Goal: Complete application form: Complete application form

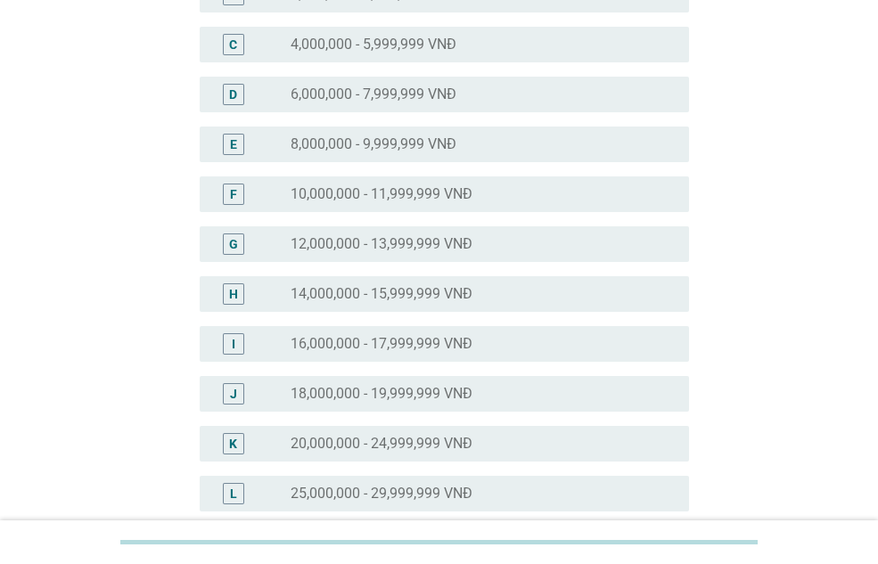
scroll to position [267, 0]
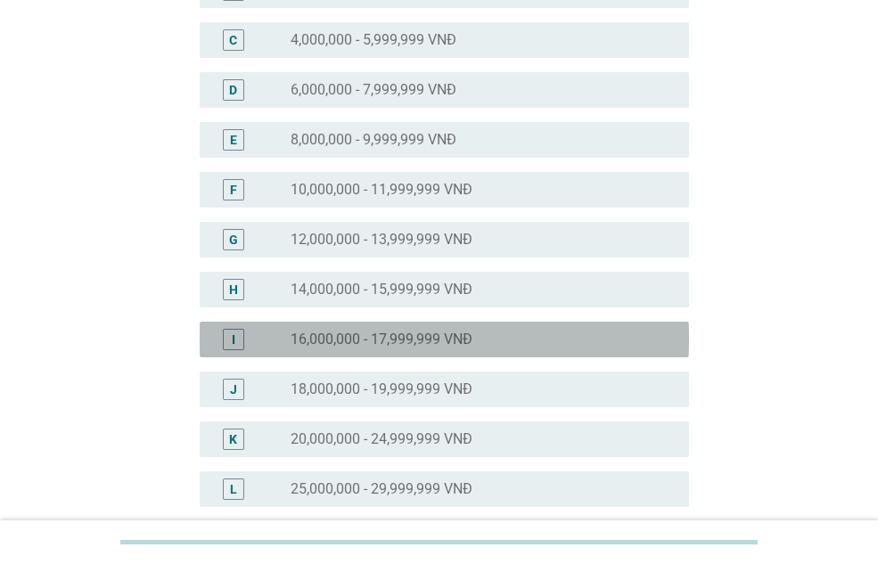
click at [471, 340] on label "16,000,000 - 17,999,999 VNĐ" at bounding box center [382, 340] width 182 height 18
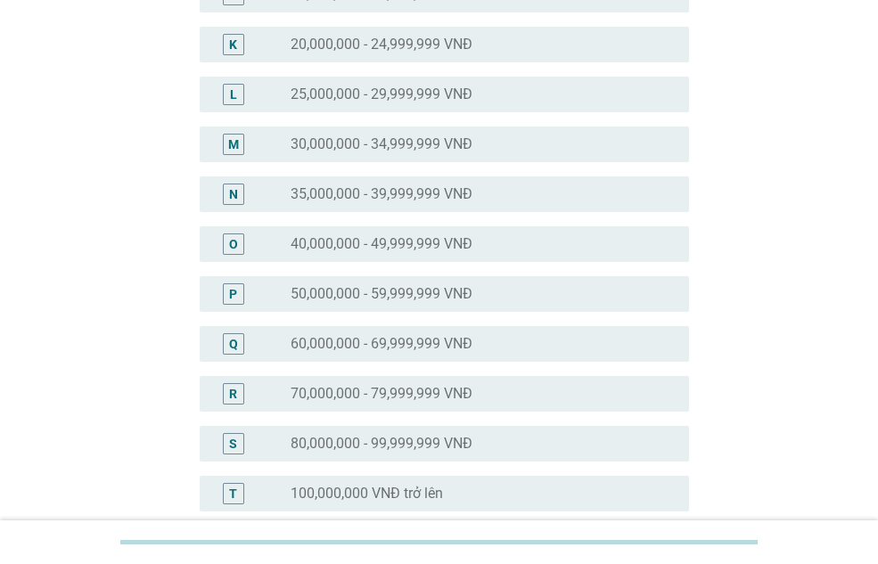
scroll to position [889, 0]
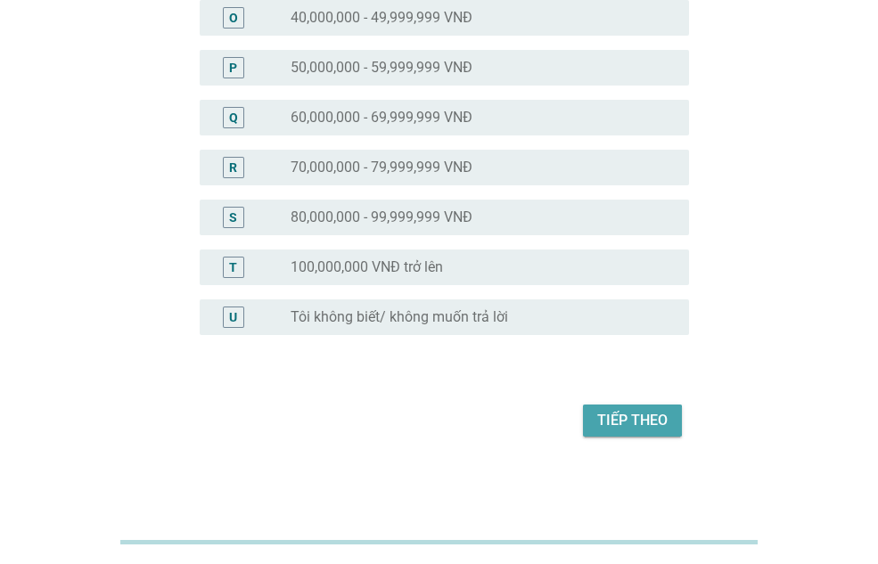
click at [628, 415] on div "Tiếp theo" at bounding box center [632, 420] width 70 height 21
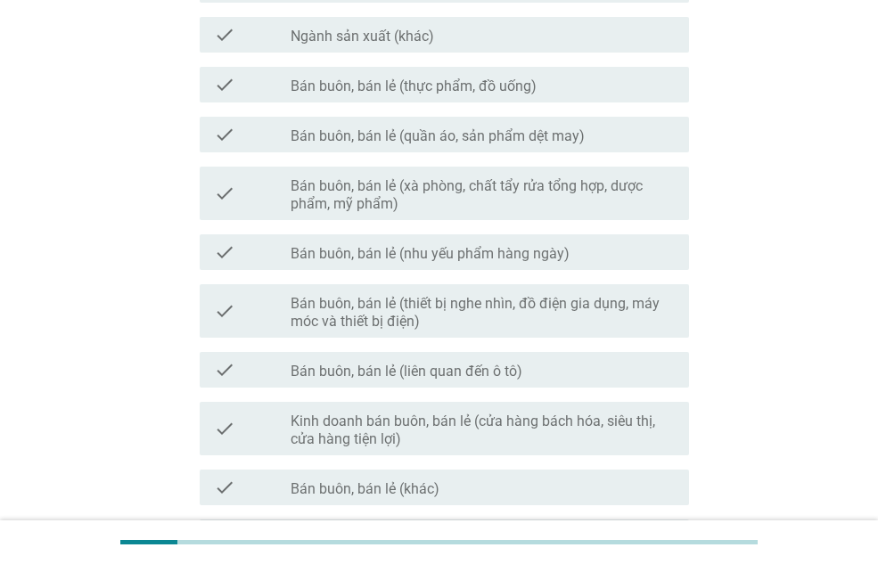
scroll to position [535, 0]
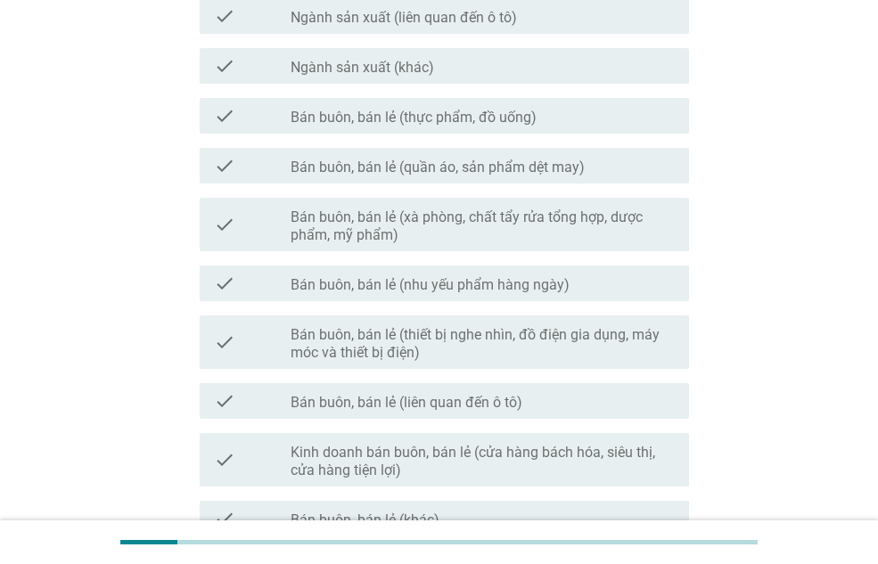
click at [470, 168] on label "Bán buôn, bán lẻ (quần áo, sản phẩm dệt may)" at bounding box center [438, 168] width 294 height 18
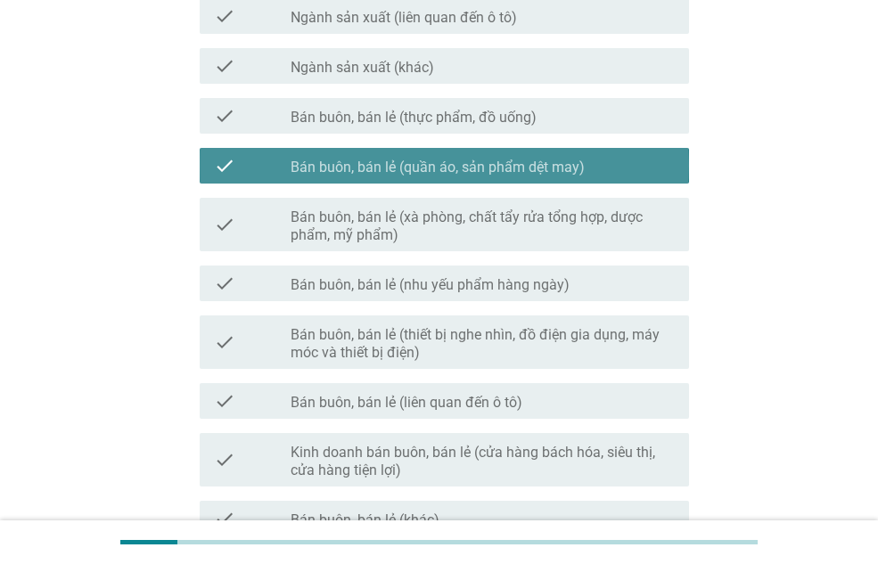
click at [475, 165] on label "Bán buôn, bán lẻ (quần áo, sản phẩm dệt may)" at bounding box center [438, 168] width 294 height 18
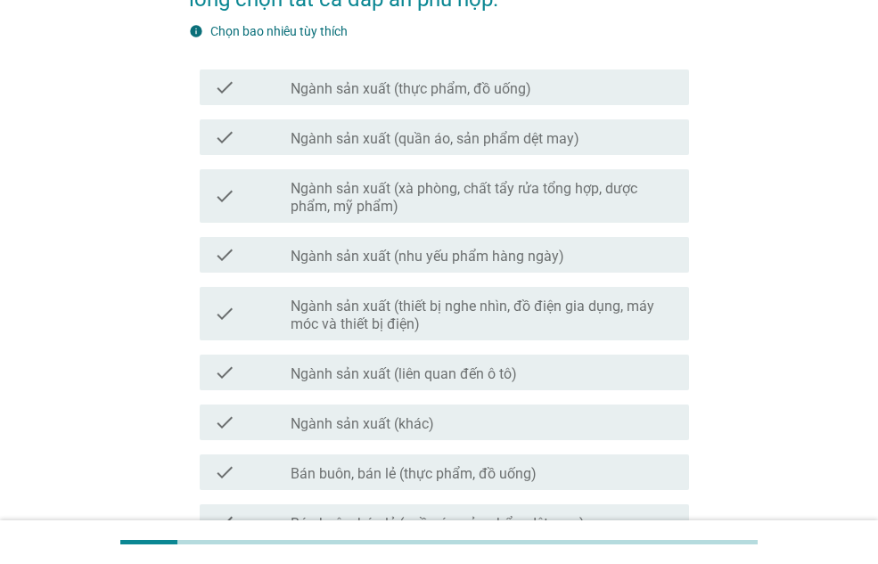
click at [510, 144] on label "Ngành sản xuất (quần áo, sản phẩm dệt may)" at bounding box center [435, 139] width 289 height 18
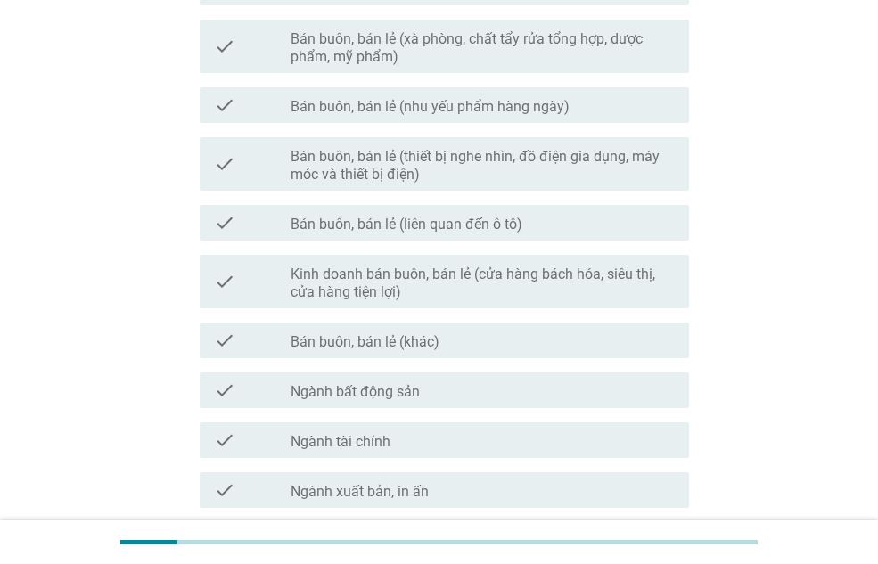
scroll to position [1014, 0]
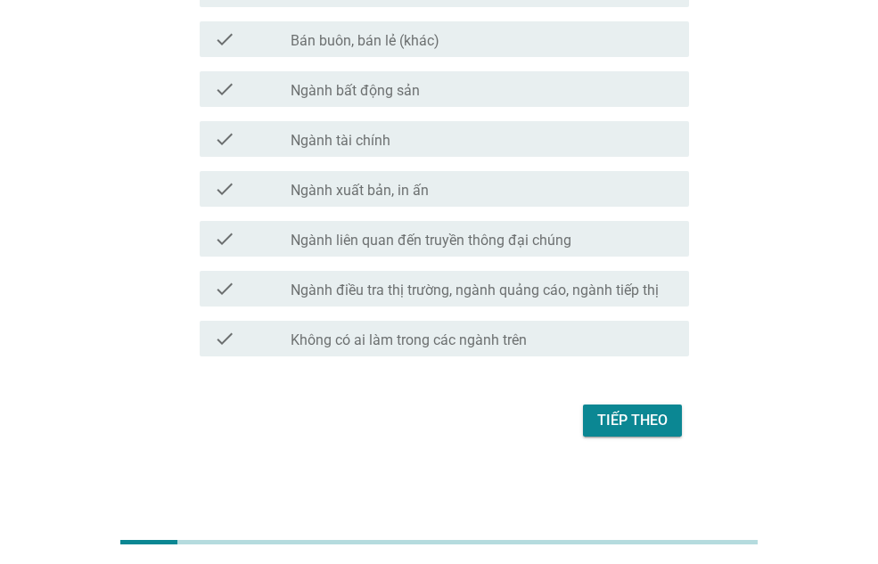
click at [627, 430] on div "Tiếp theo" at bounding box center [632, 420] width 70 height 21
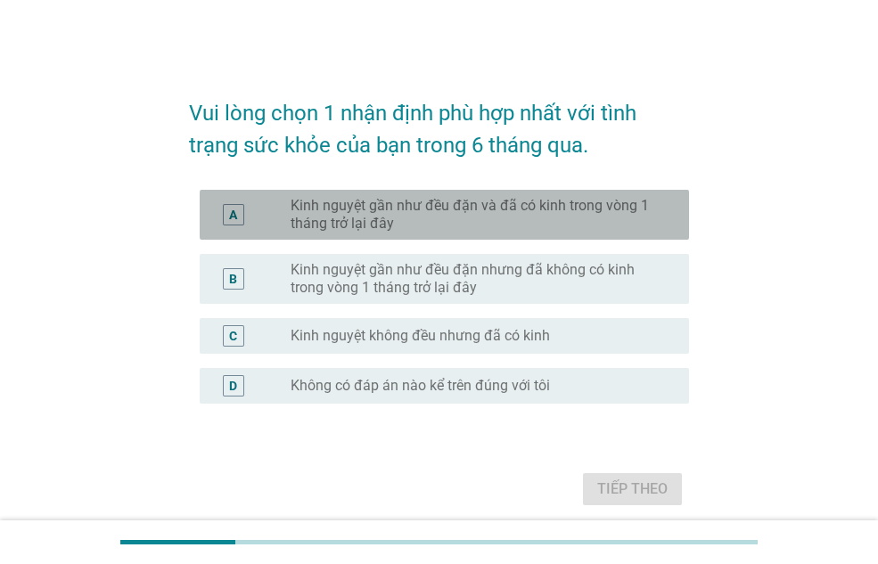
click at [606, 218] on label "Kinh nguyệt gần như đều đặn và đã có kinh trong vòng 1 tháng trở lại đây" at bounding box center [476, 215] width 370 height 36
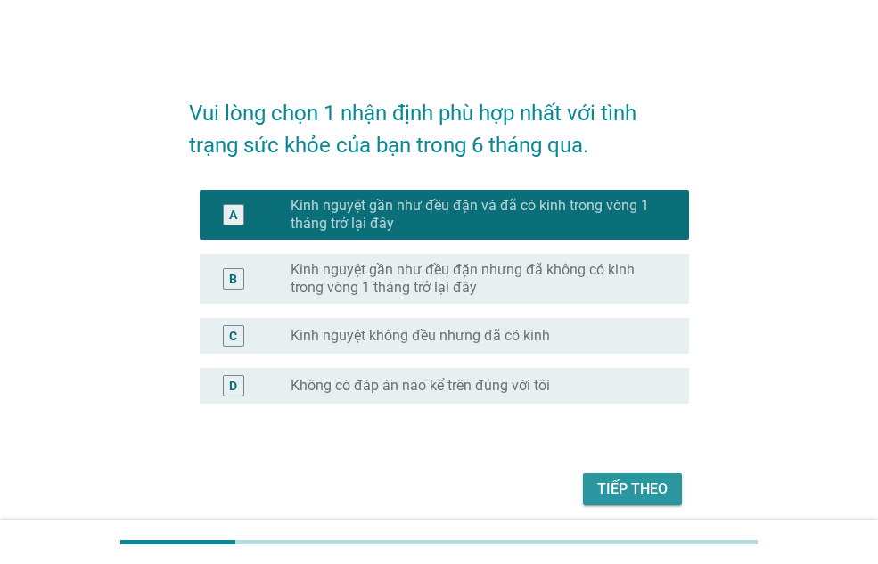
click at [663, 491] on div "Tiếp theo" at bounding box center [632, 489] width 70 height 21
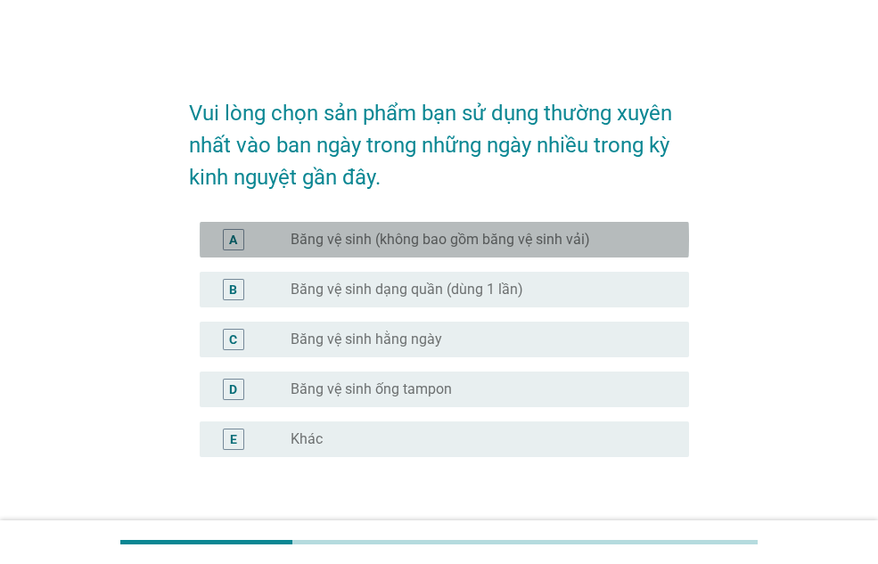
click at [558, 237] on label "Băng vệ sinh (không bao gồm băng vệ sinh vải)" at bounding box center [440, 240] width 299 height 18
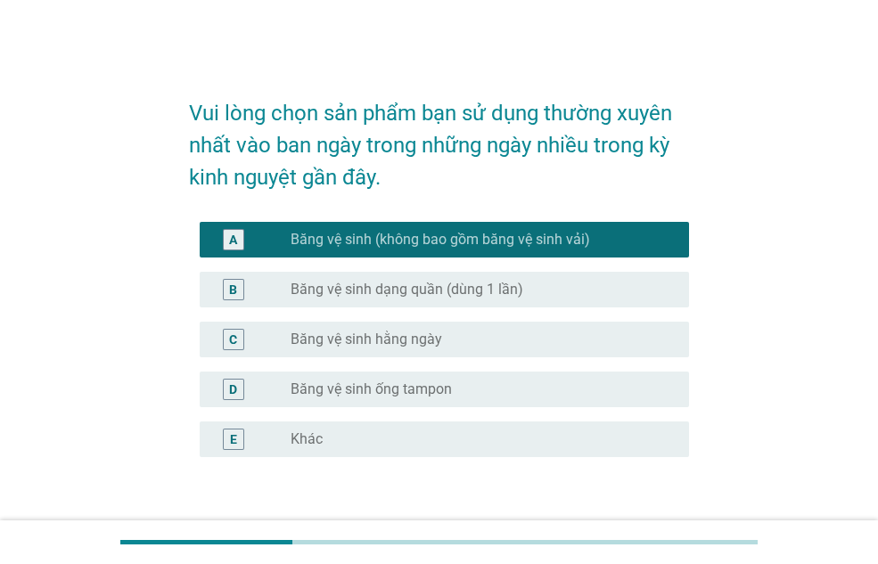
click at [534, 337] on div "radio_button_unchecked Băng vệ sinh hằng ngày" at bounding box center [476, 340] width 370 height 18
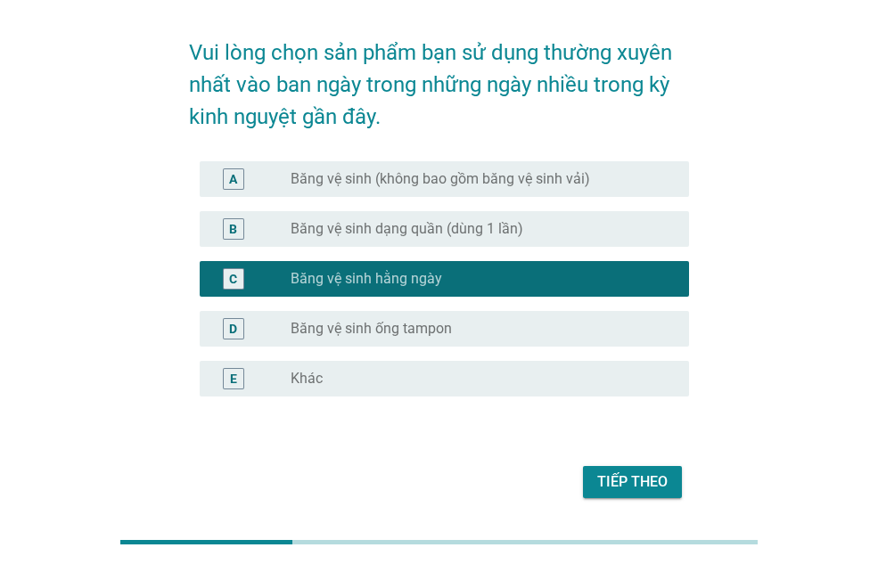
scroll to position [33, 0]
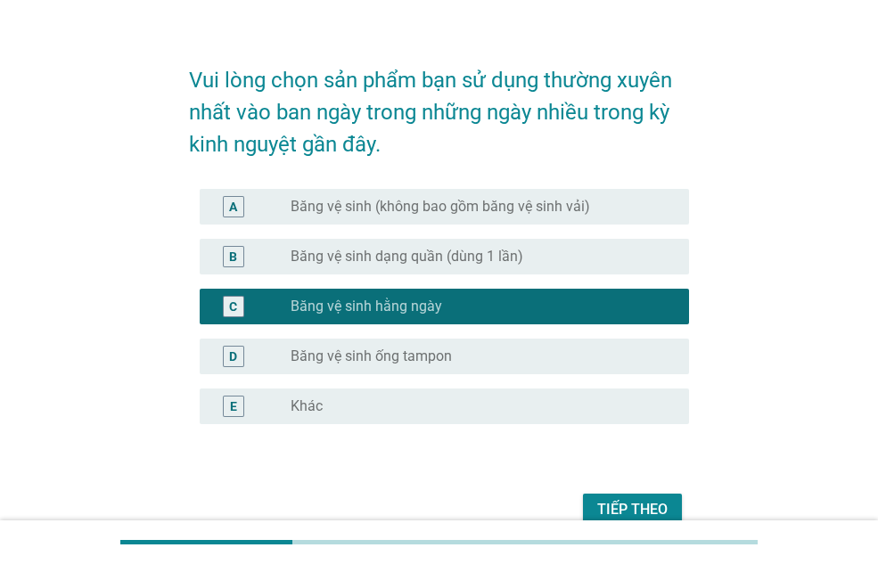
click at [562, 210] on label "Băng vệ sinh (không bao gồm băng vệ sinh vải)" at bounding box center [440, 207] width 299 height 18
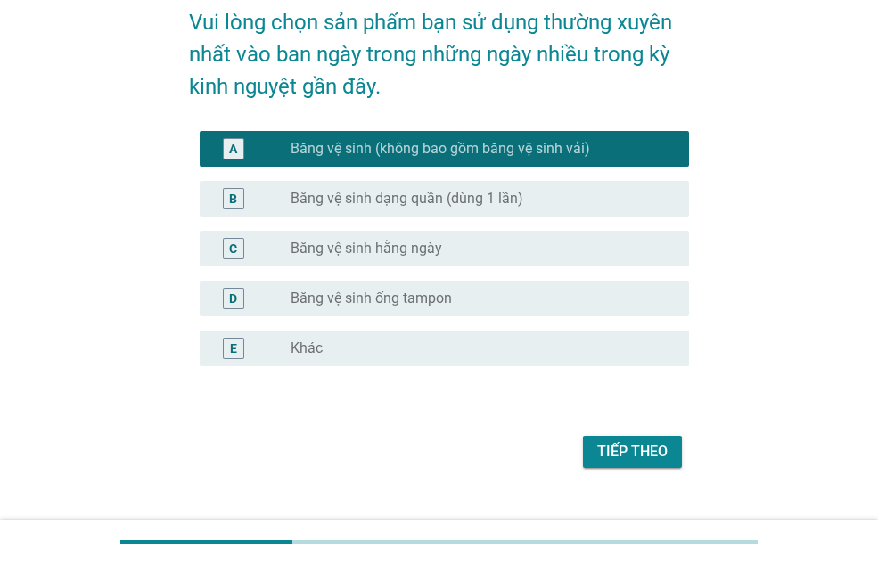
scroll to position [122, 0]
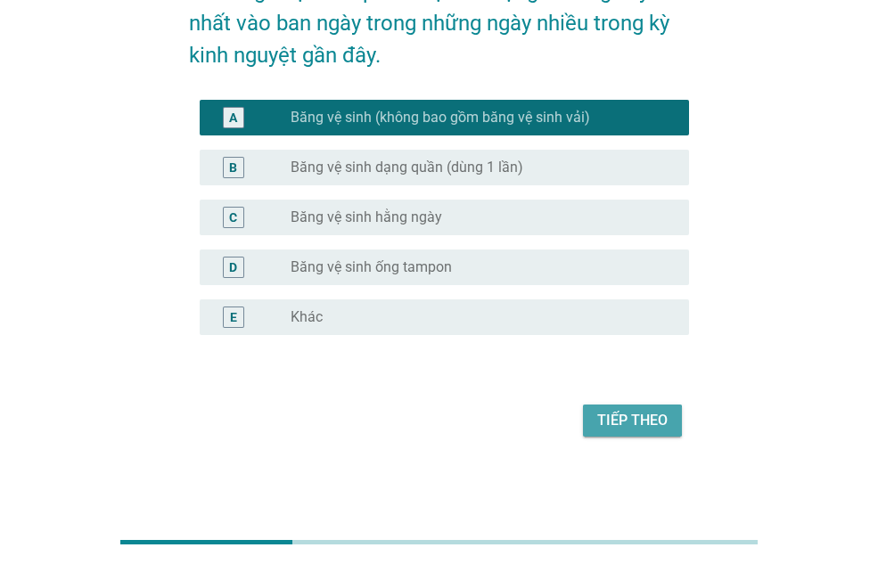
click at [644, 422] on div "Tiếp theo" at bounding box center [632, 420] width 70 height 21
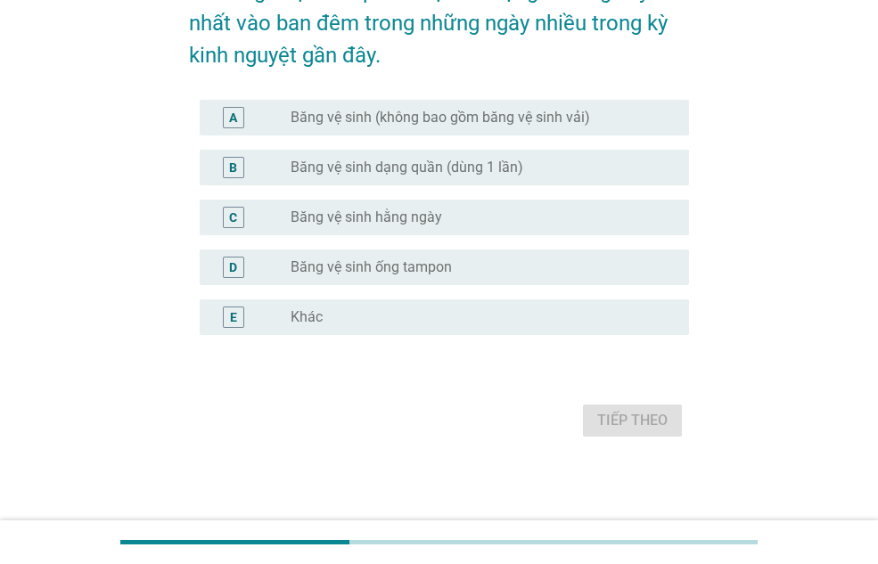
scroll to position [0, 0]
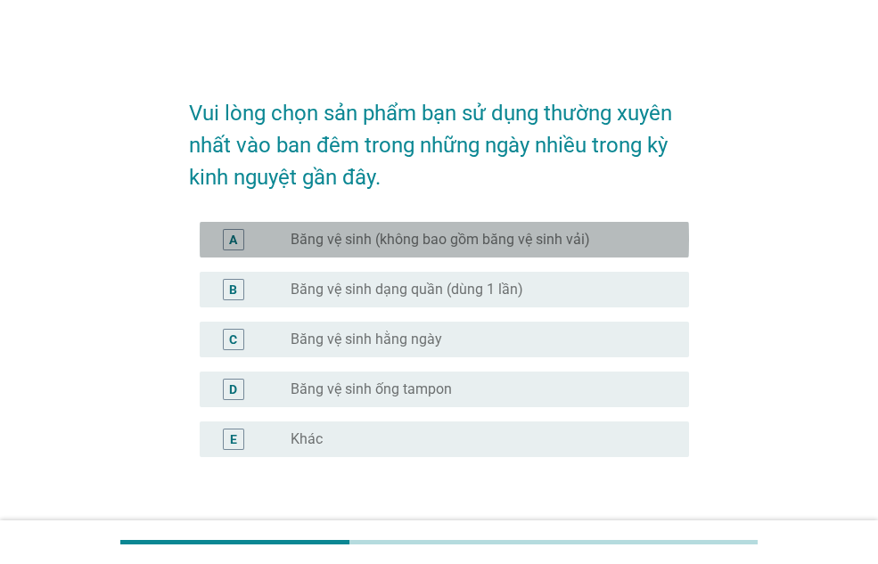
click at [489, 235] on label "Băng vệ sinh (không bao gồm băng vệ sinh vải)" at bounding box center [440, 240] width 299 height 18
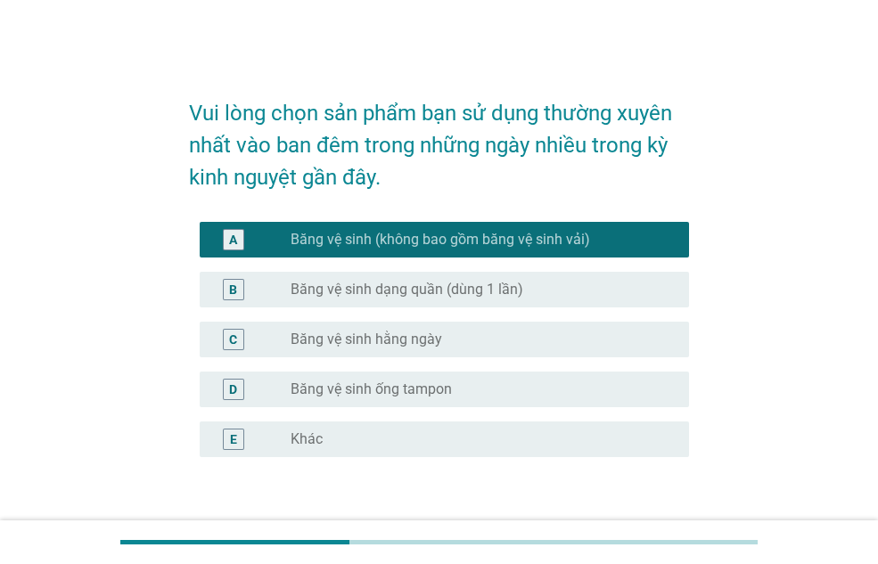
scroll to position [89, 0]
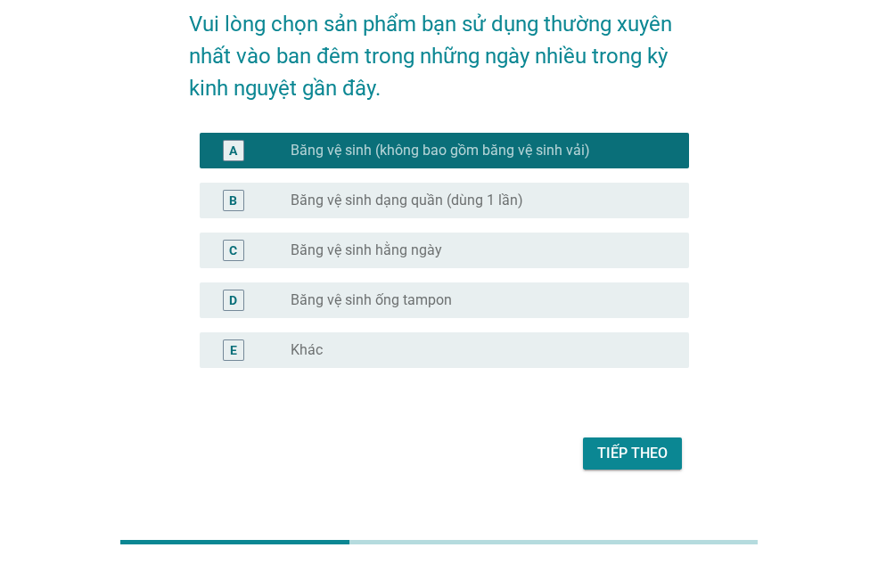
click at [626, 455] on div "Tiếp theo" at bounding box center [632, 453] width 70 height 21
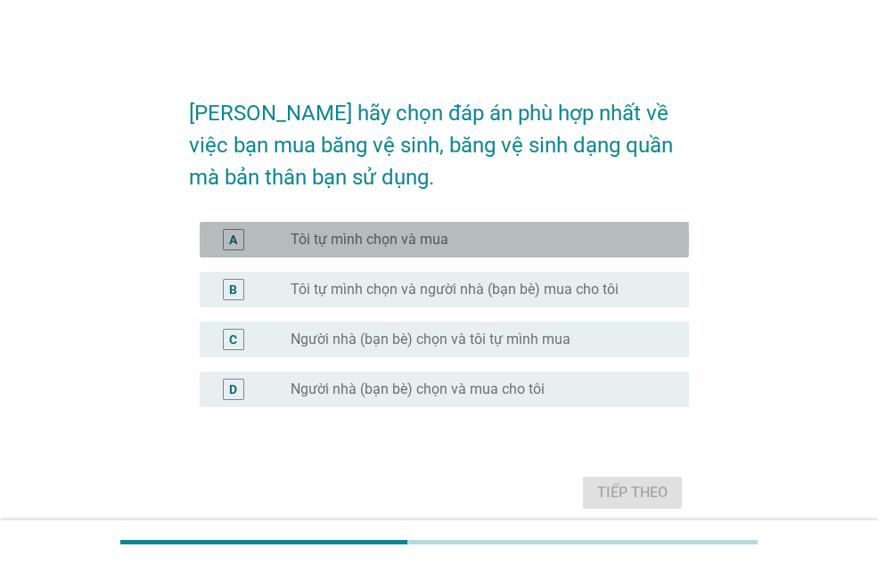
click at [472, 240] on div "radio_button_unchecked Tôi tự mình chọn và mua" at bounding box center [476, 240] width 370 height 18
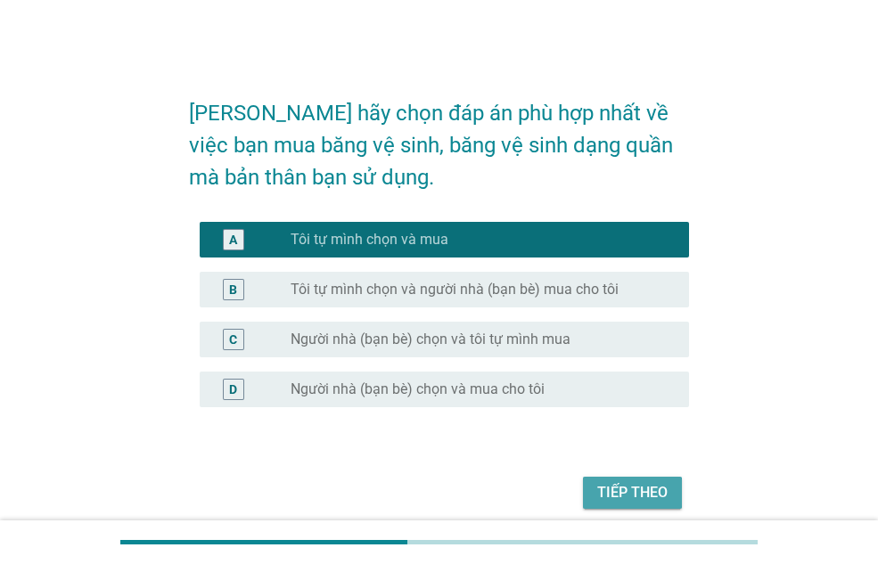
click at [636, 488] on div "Tiếp theo" at bounding box center [632, 492] width 70 height 21
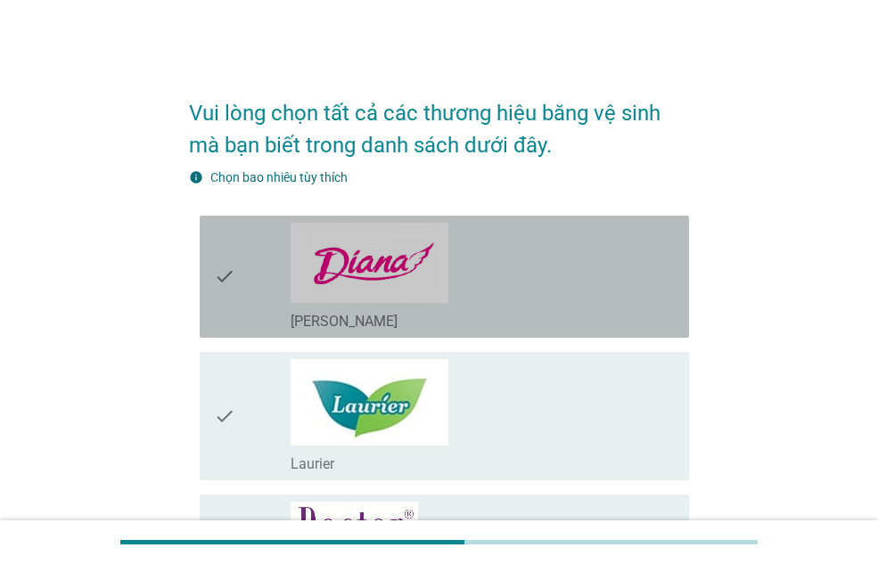
click at [479, 291] on div "check_box_outline_blank [PERSON_NAME]" at bounding box center [483, 277] width 384 height 108
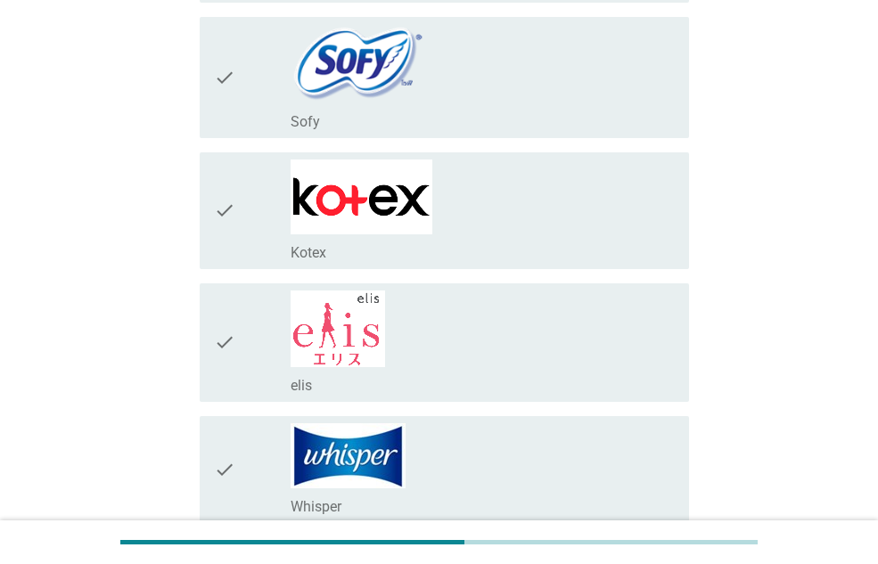
click at [480, 218] on div "check_box_outline_blank Kotex" at bounding box center [483, 211] width 384 height 102
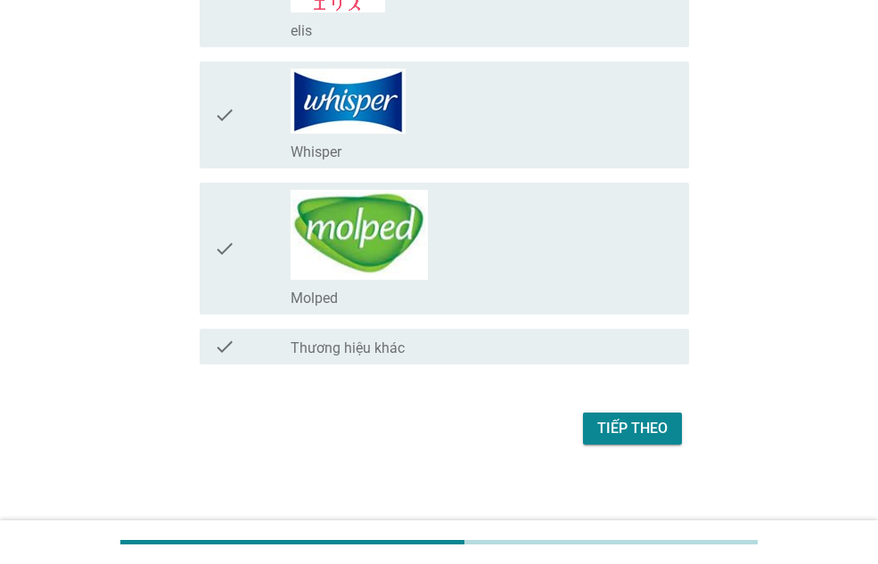
scroll to position [980, 0]
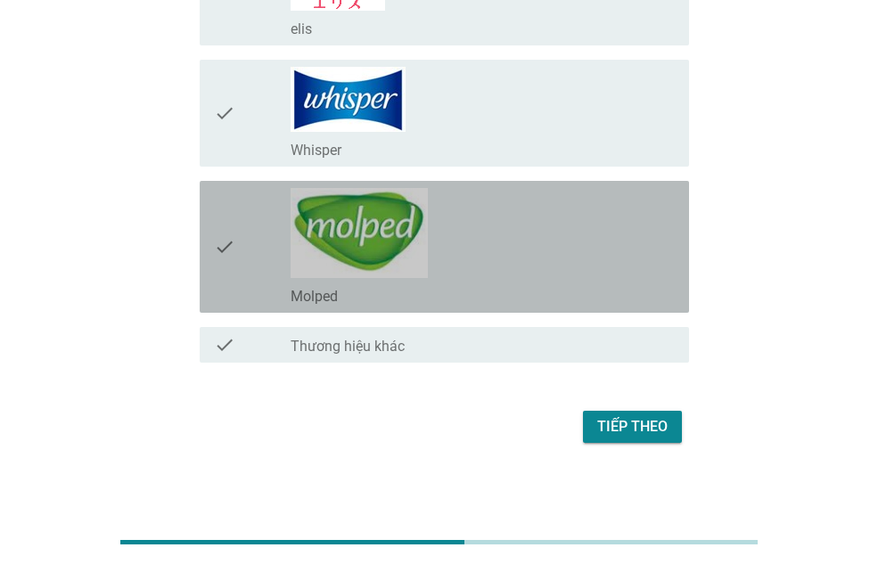
click at [483, 221] on div "check_box_outline_blank Molped" at bounding box center [483, 247] width 384 height 118
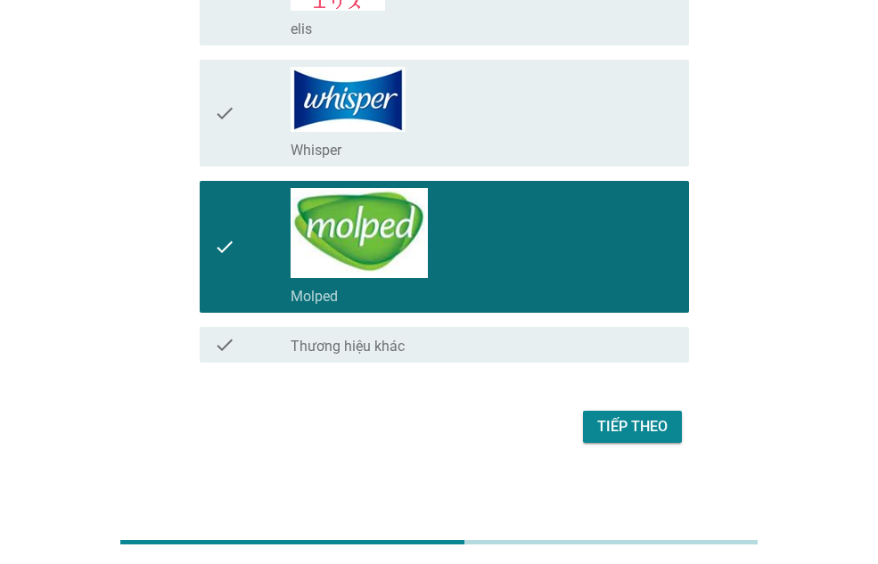
click at [630, 421] on div "Tiếp theo" at bounding box center [632, 426] width 70 height 21
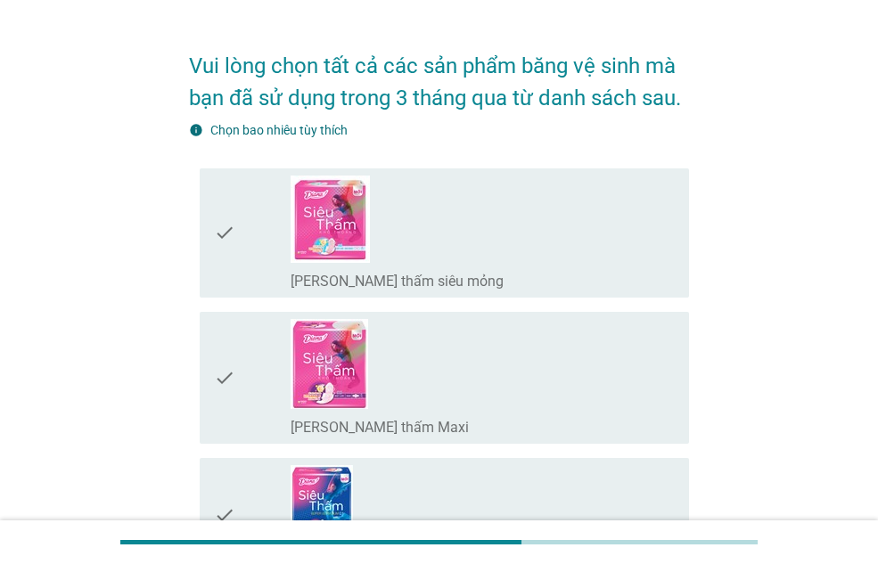
scroll to position [89, 0]
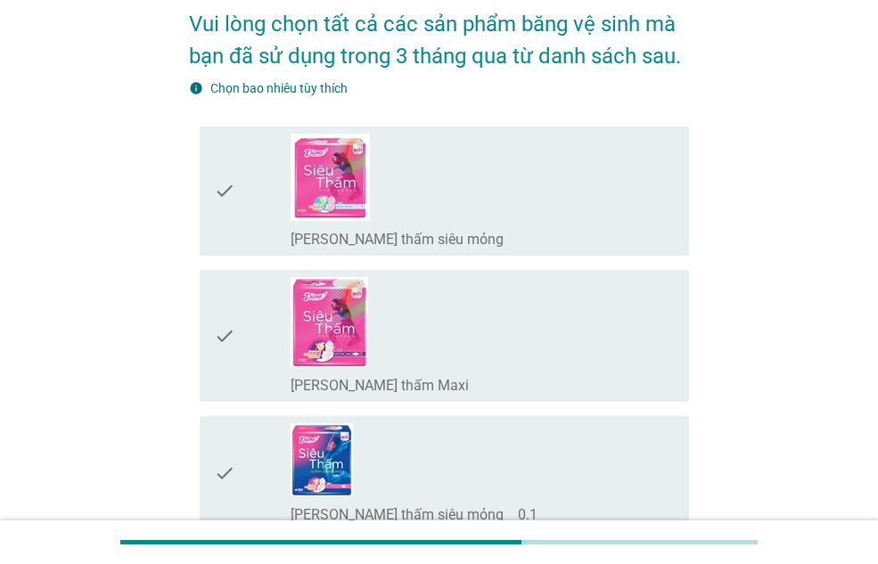
click at [498, 176] on div "check_box_outline_blank [PERSON_NAME] thấm siêu mỏng" at bounding box center [483, 191] width 384 height 115
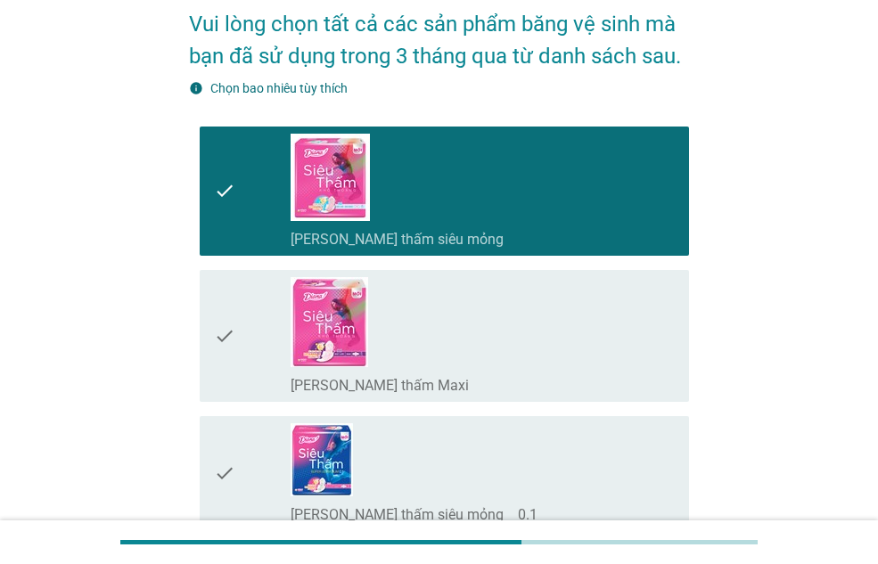
scroll to position [446, 0]
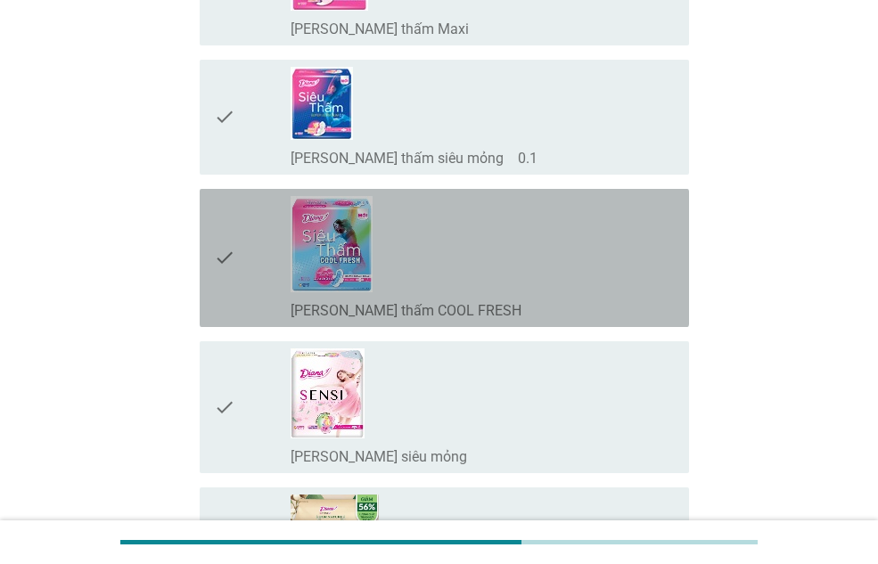
click at [504, 212] on div "check_box_outline_blank [PERSON_NAME] thấm COOL FRESH" at bounding box center [483, 258] width 384 height 124
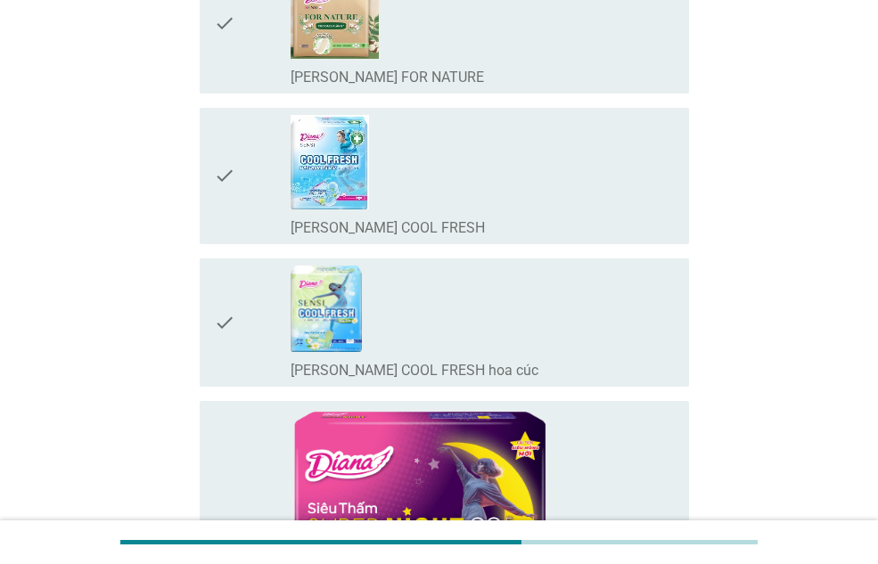
click at [512, 287] on div "check_box_outline_blank [PERSON_NAME] SENSI COOL FRESH hoa cúc" at bounding box center [483, 323] width 384 height 114
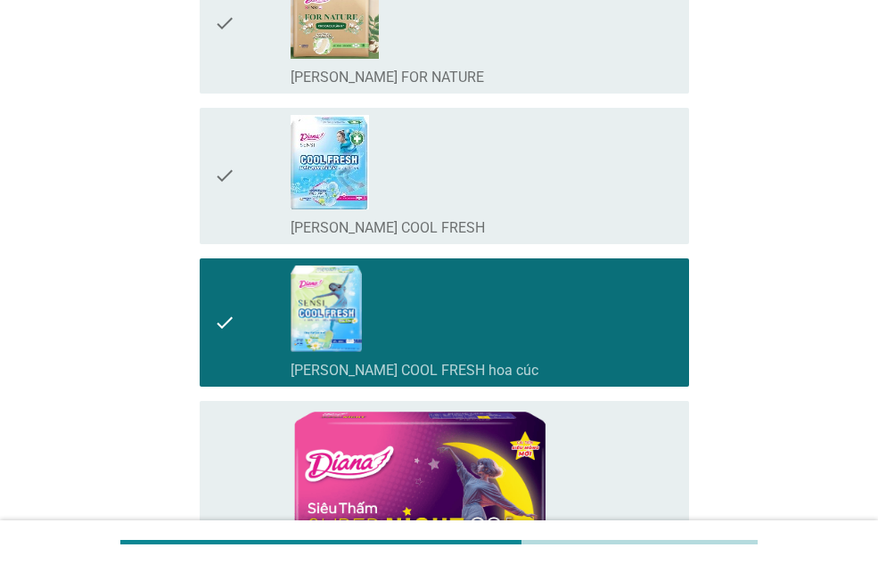
scroll to position [1515, 0]
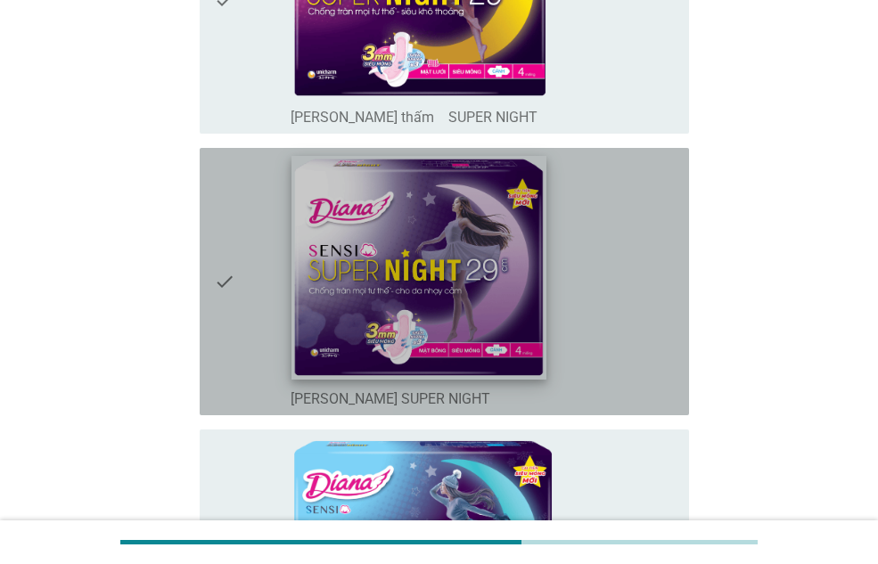
click at [516, 290] on img at bounding box center [419, 268] width 254 height 224
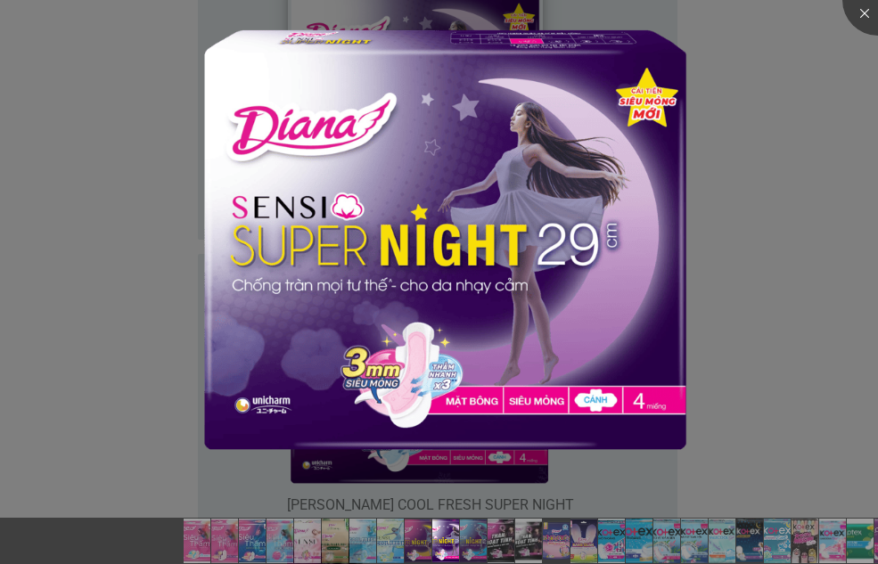
scroll to position [2139, 0]
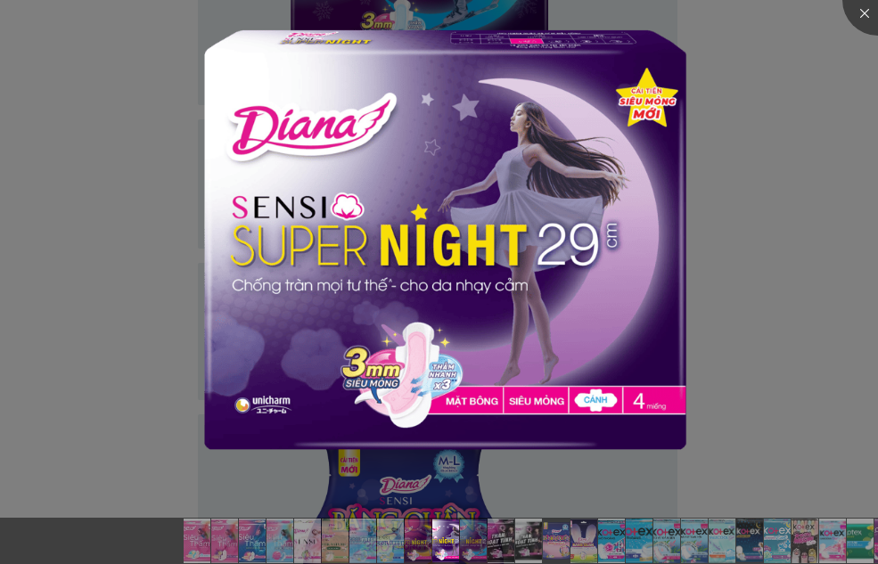
click at [761, 181] on div at bounding box center [439, 282] width 878 height 564
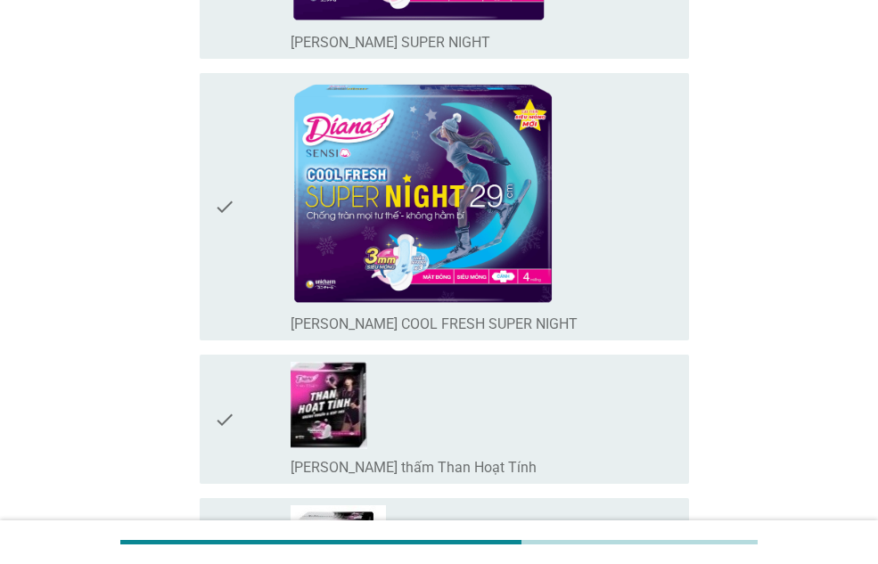
click at [222, 213] on icon "check" at bounding box center [224, 206] width 21 height 253
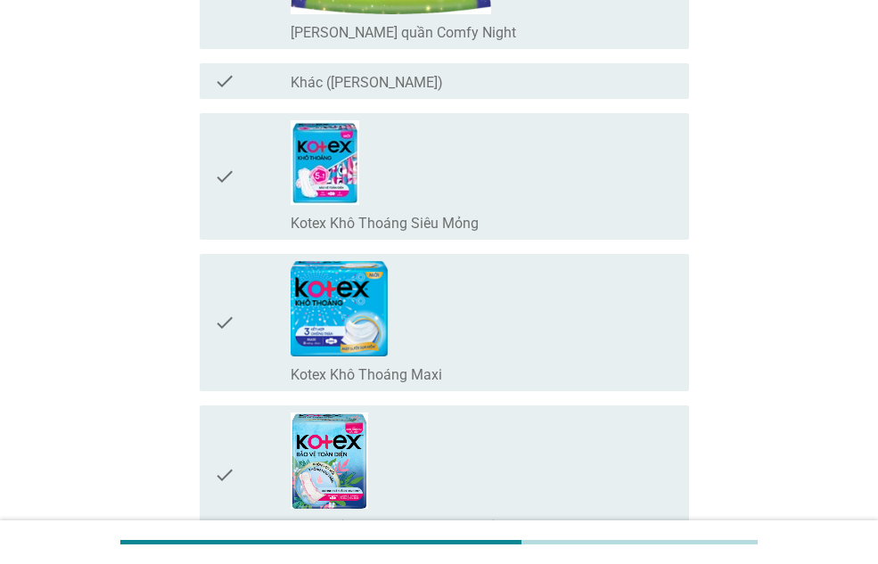
scroll to position [3030, 0]
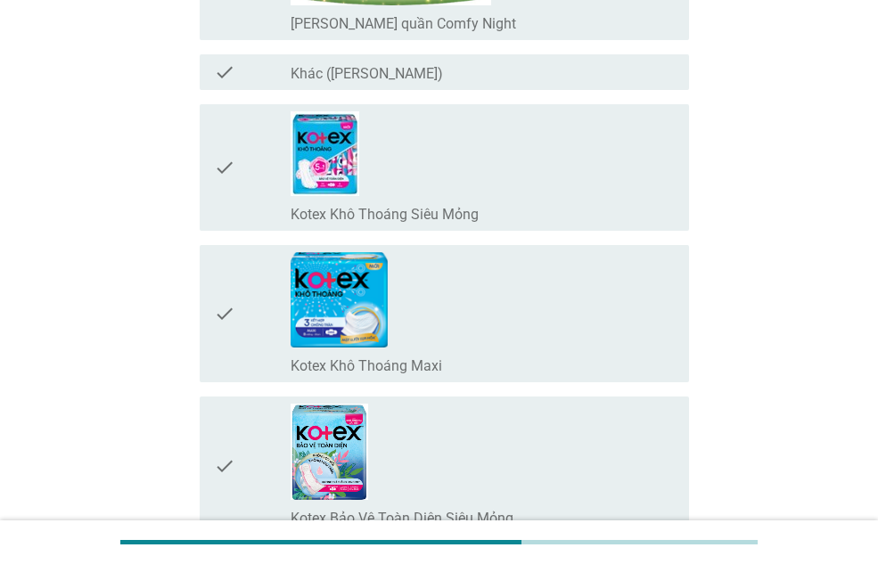
click at [218, 169] on icon "check" at bounding box center [224, 167] width 21 height 112
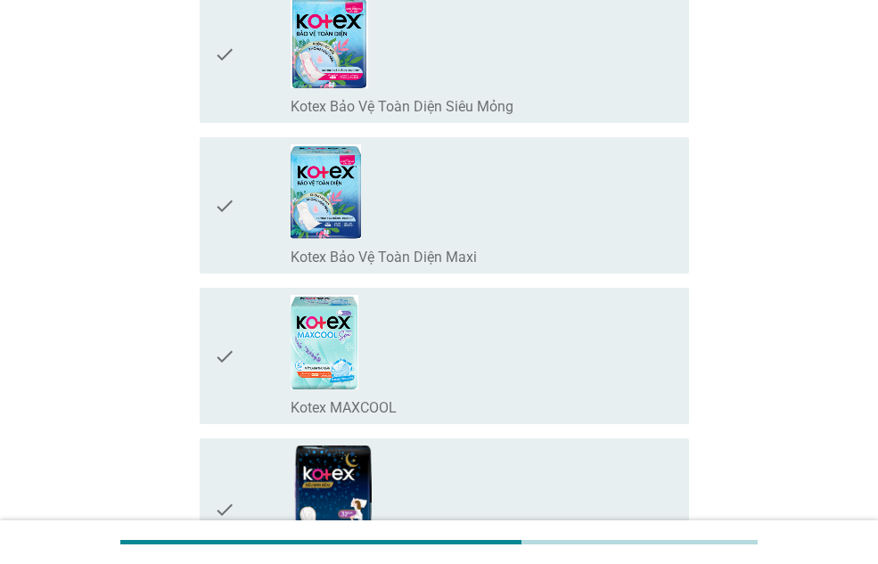
scroll to position [3476, 0]
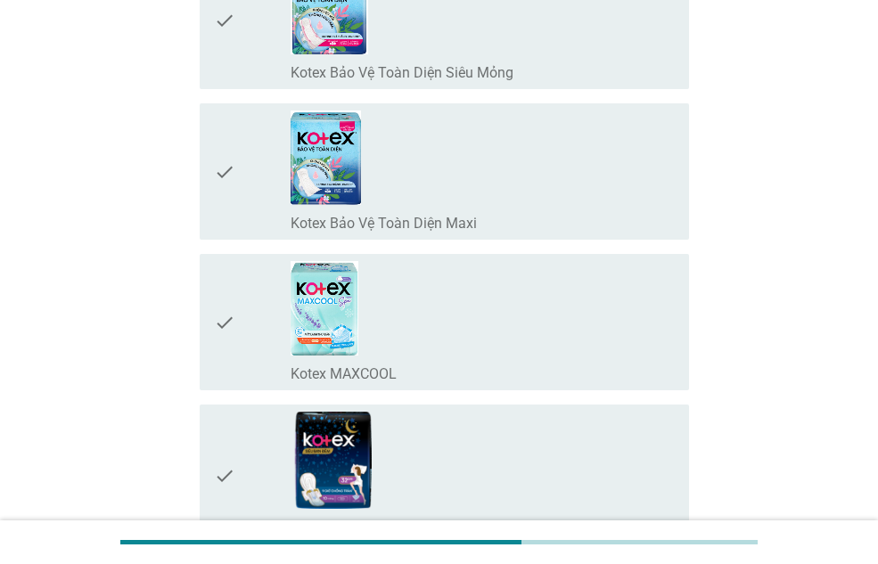
click at [222, 177] on icon "check" at bounding box center [224, 172] width 21 height 122
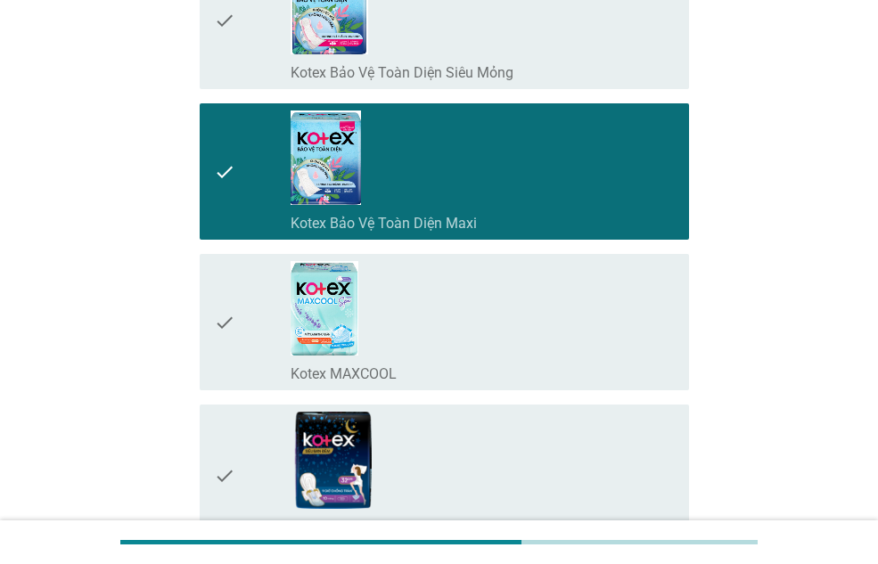
scroll to position [4011, 0]
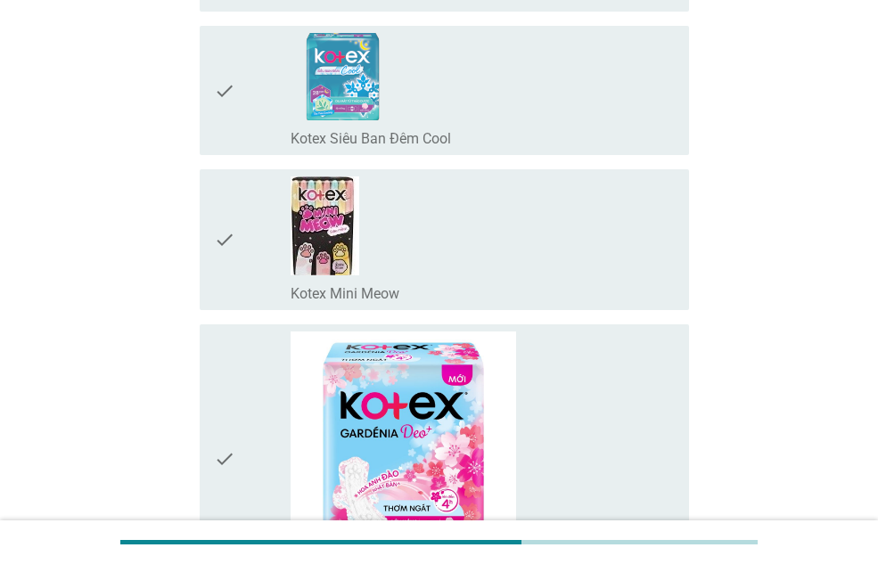
click at [230, 231] on icon "check" at bounding box center [224, 239] width 21 height 127
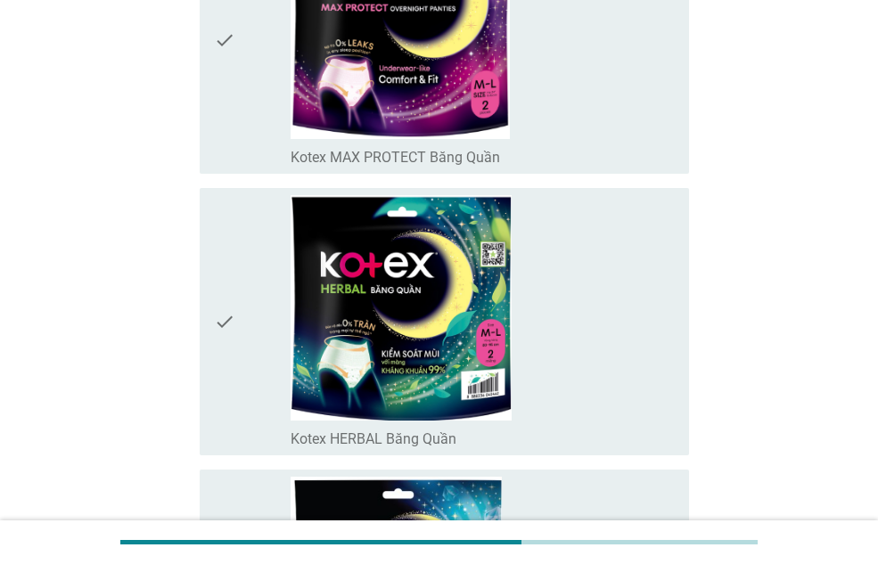
scroll to position [4991, 0]
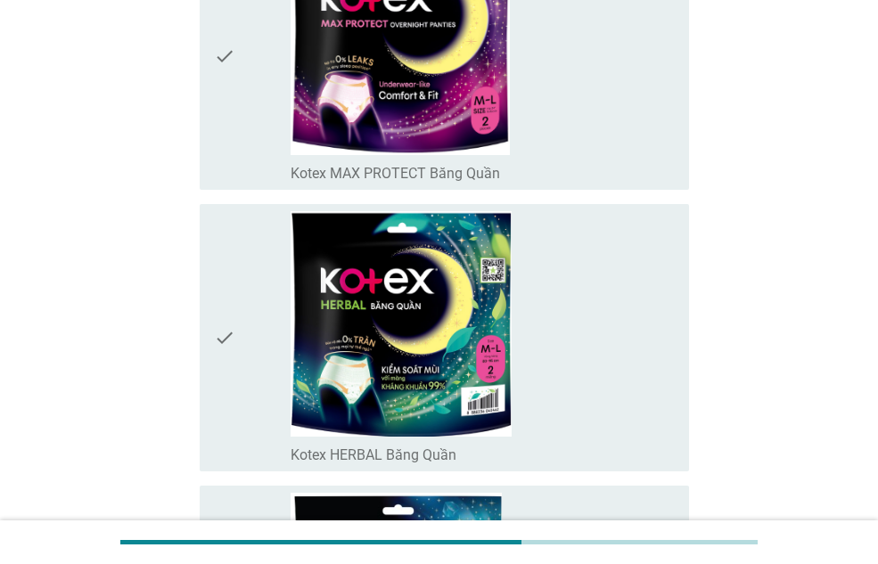
click at [224, 312] on icon "check" at bounding box center [224, 337] width 21 height 253
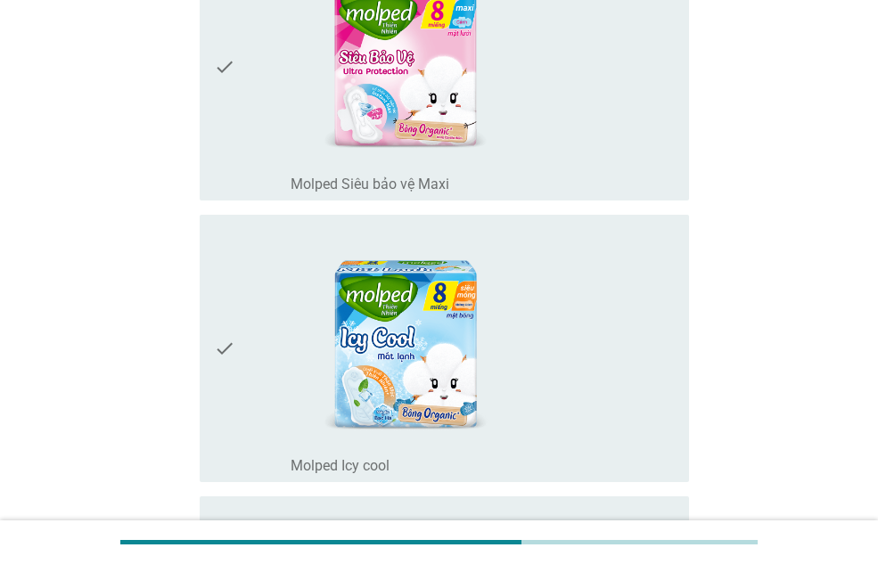
scroll to position [12300, 0]
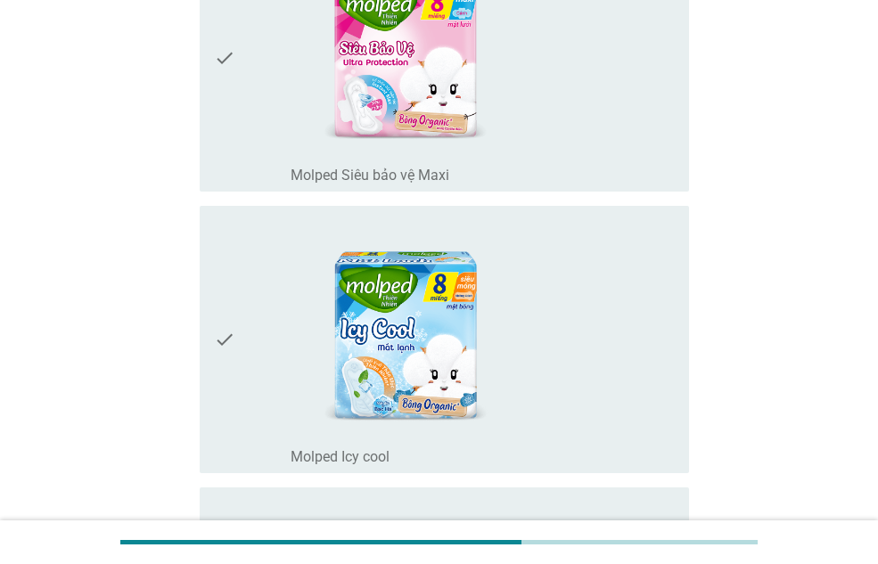
click at [233, 83] on icon "check" at bounding box center [224, 57] width 21 height 253
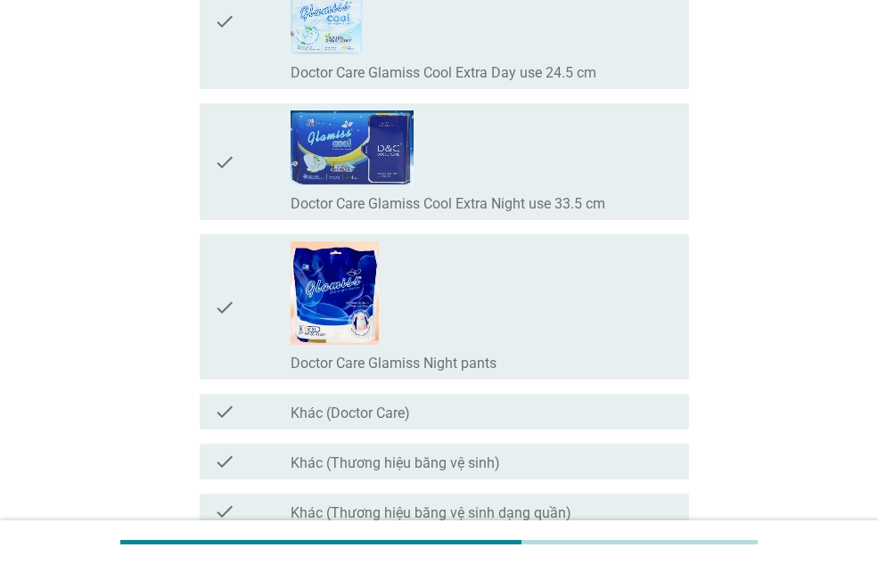
scroll to position [14183, 0]
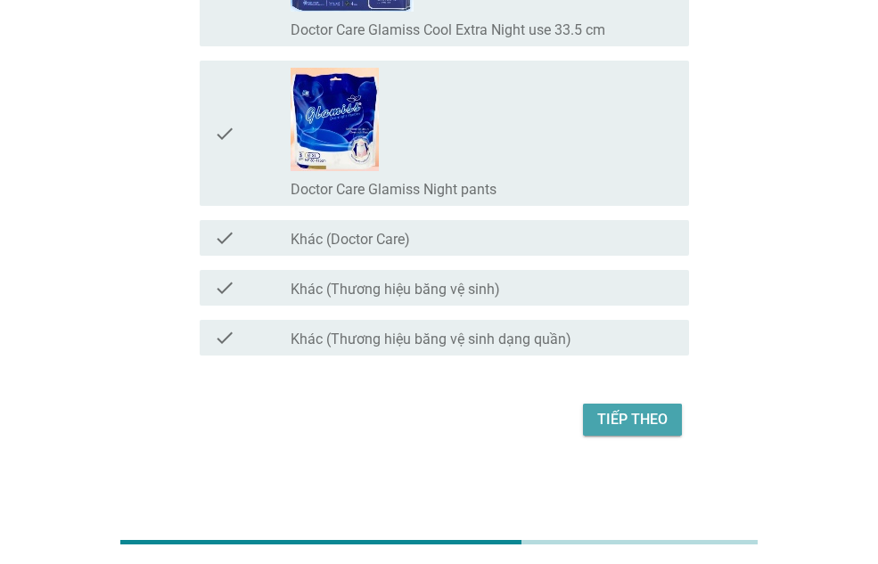
click at [652, 423] on div "Tiếp theo" at bounding box center [632, 419] width 70 height 21
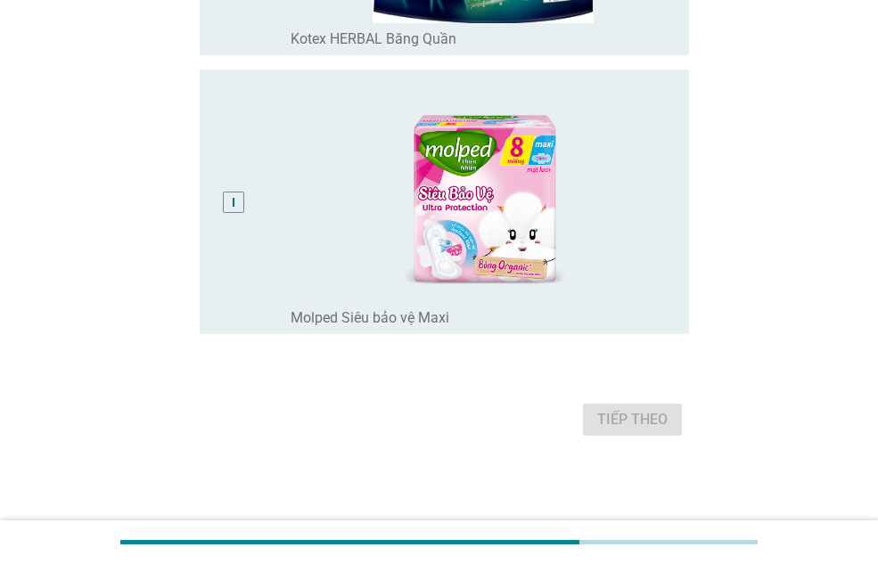
scroll to position [0, 0]
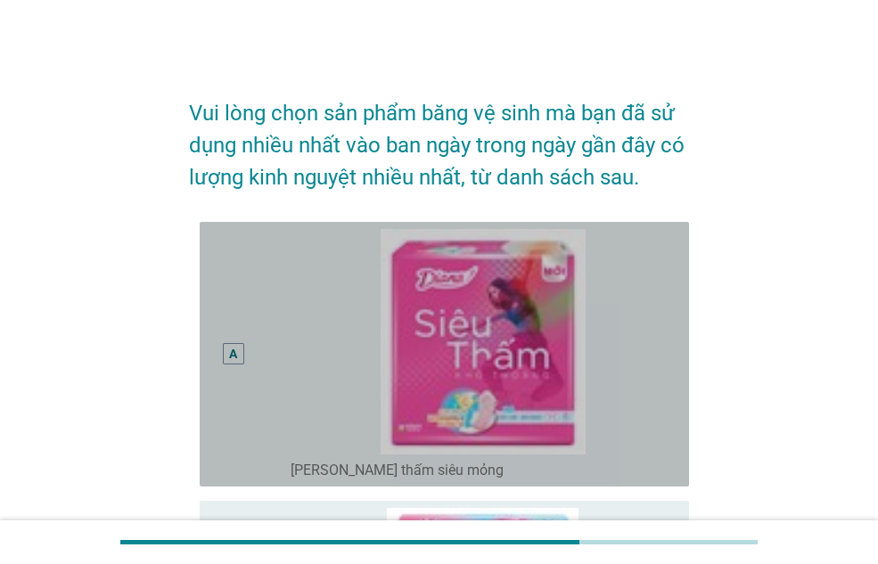
click at [226, 349] on div "A" at bounding box center [233, 353] width 21 height 21
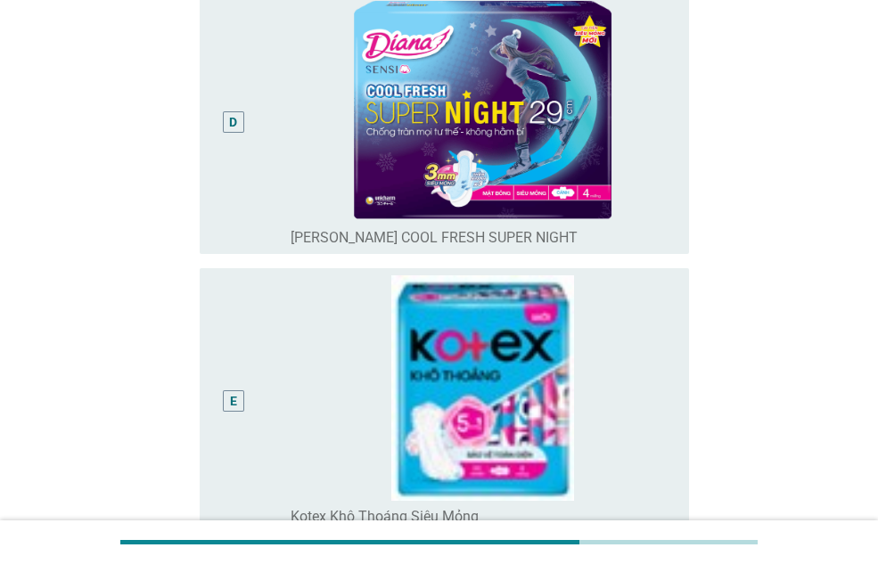
click at [250, 333] on div "E" at bounding box center [233, 400] width 38 height 250
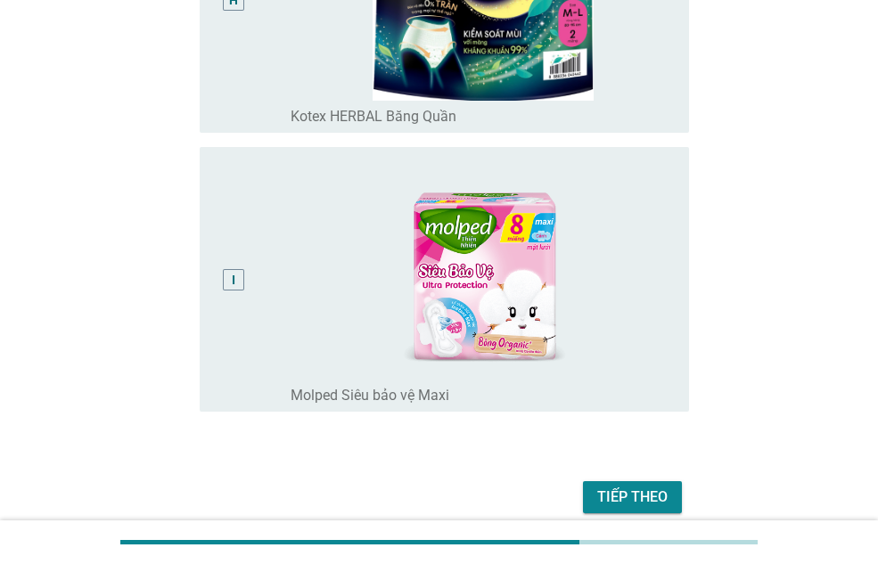
scroll to position [2317, 0]
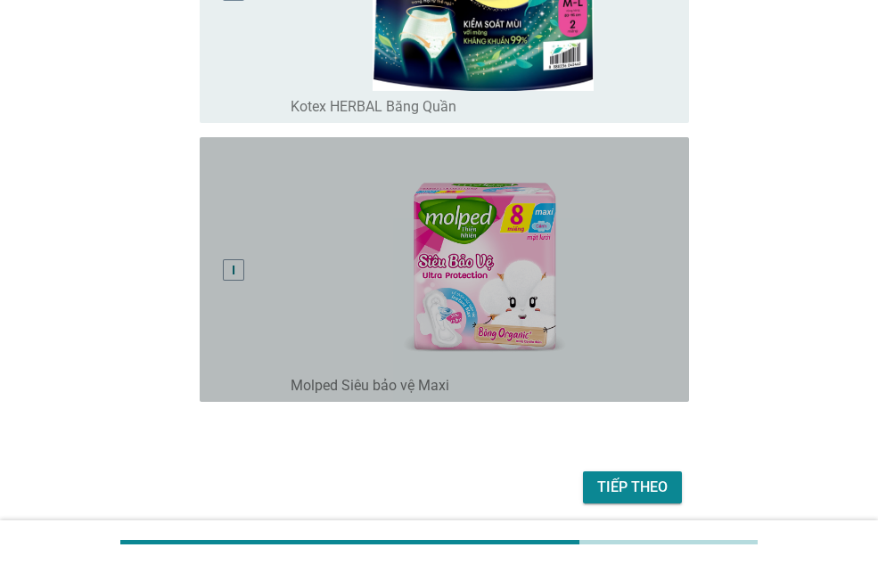
click at [263, 308] on div "I" at bounding box center [252, 269] width 77 height 250
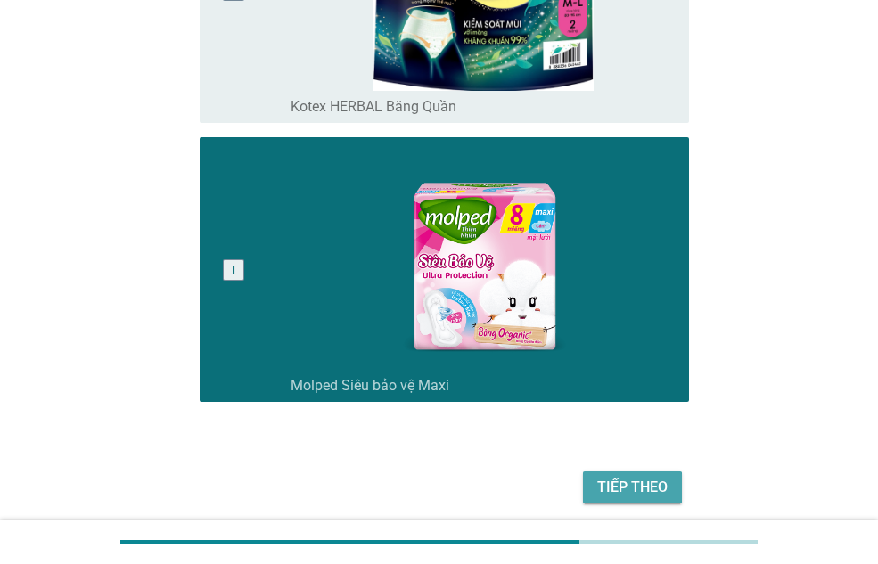
click at [647, 475] on button "Tiếp theo" at bounding box center [632, 487] width 99 height 32
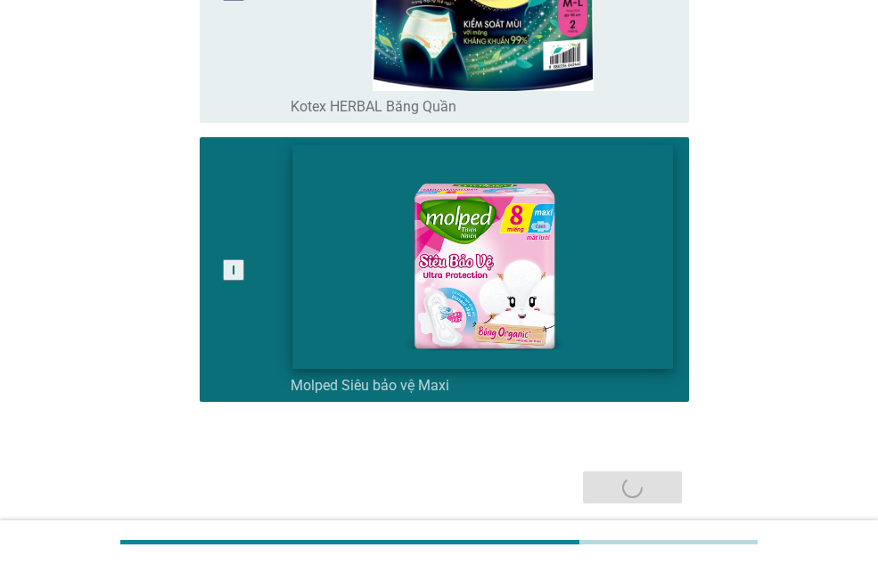
scroll to position [0, 0]
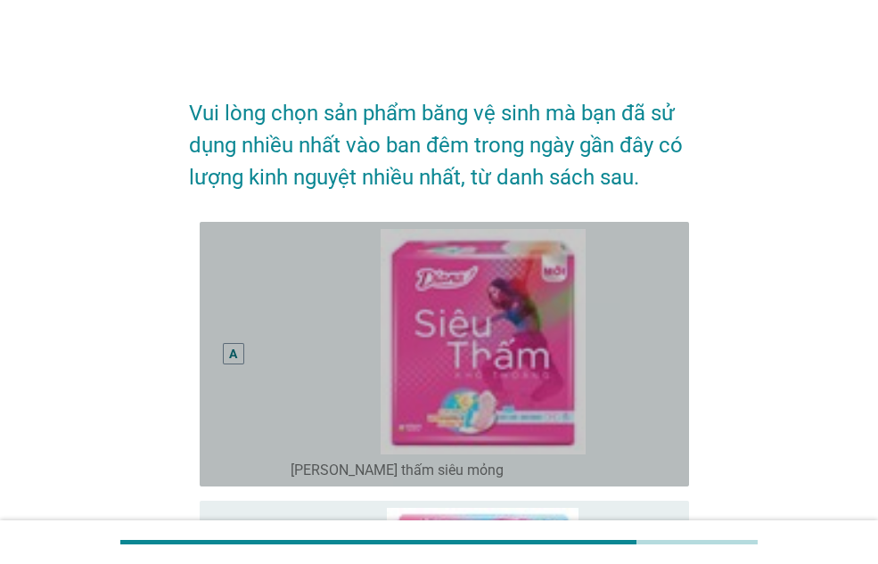
click at [275, 359] on div "A" at bounding box center [252, 354] width 77 height 250
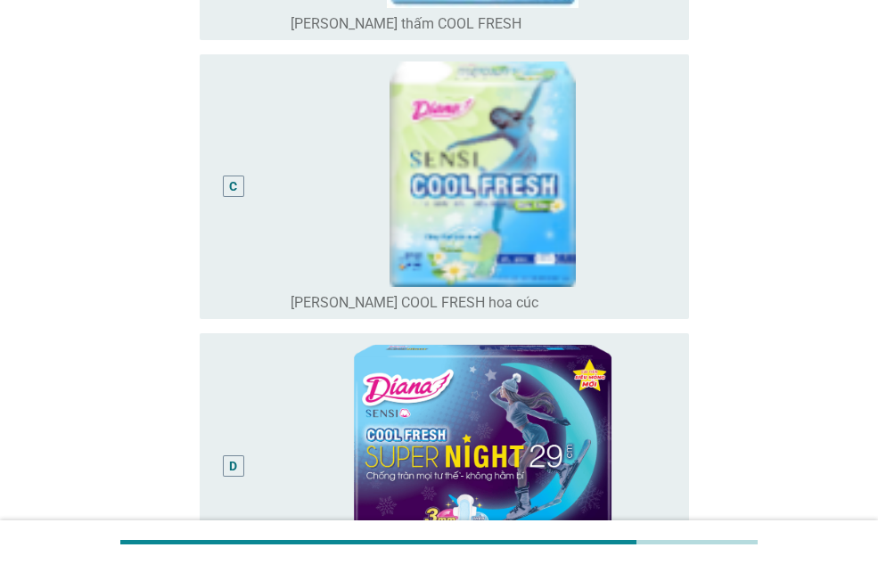
scroll to position [980, 0]
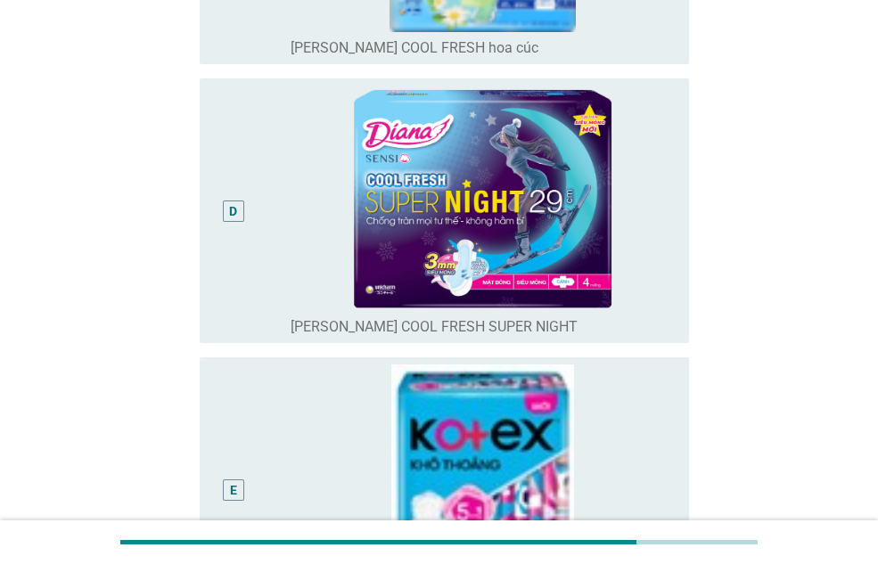
click at [249, 242] on div "D" at bounding box center [233, 211] width 38 height 250
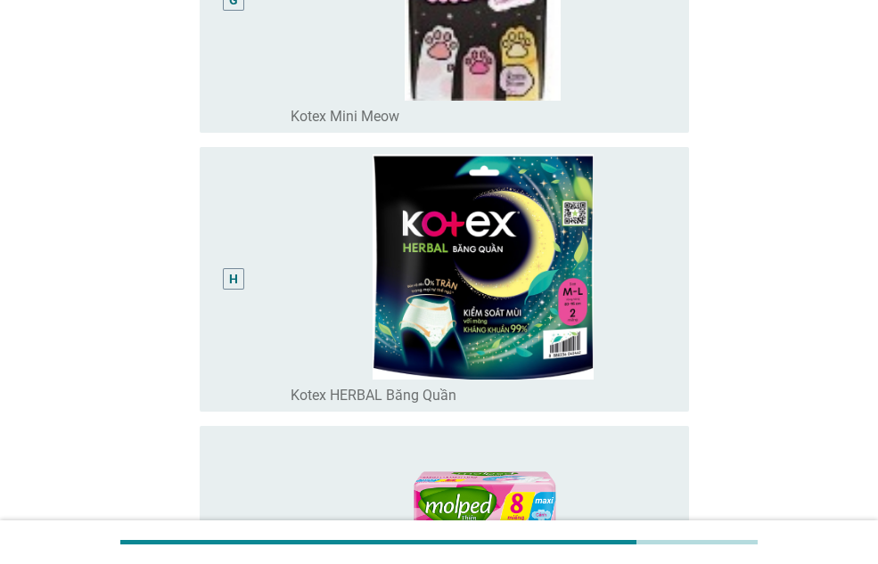
scroll to position [2435, 0]
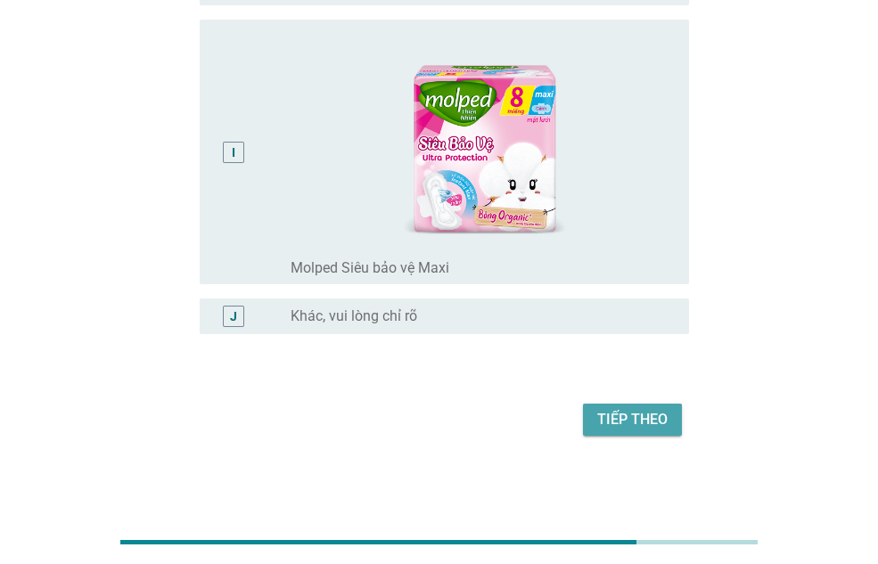
click at [637, 410] on div "Tiếp theo" at bounding box center [632, 419] width 70 height 21
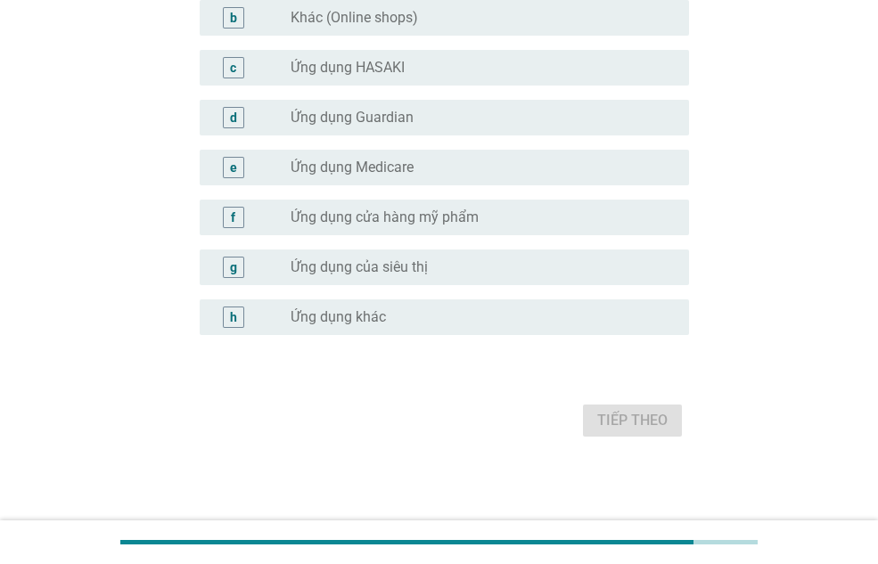
scroll to position [0, 0]
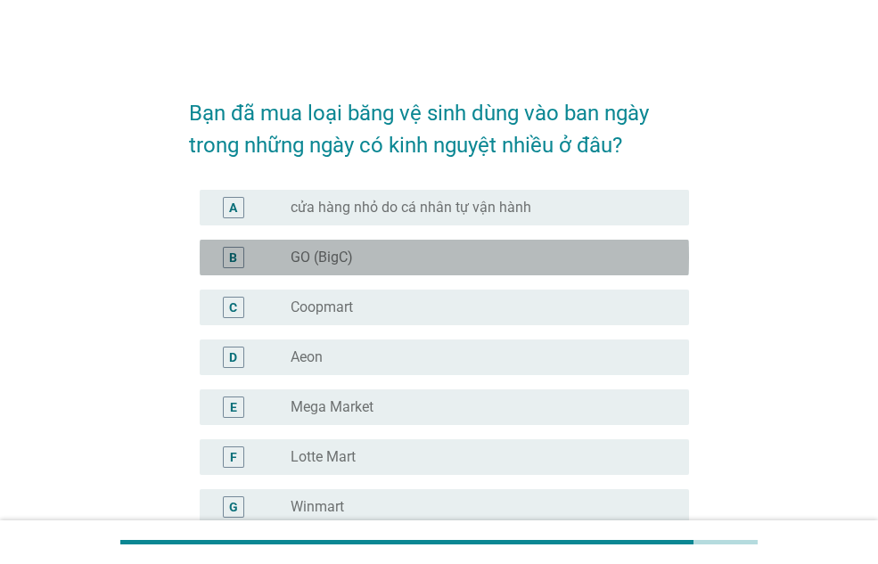
click at [363, 254] on div "radio_button_unchecked GO (BigC)" at bounding box center [476, 258] width 370 height 18
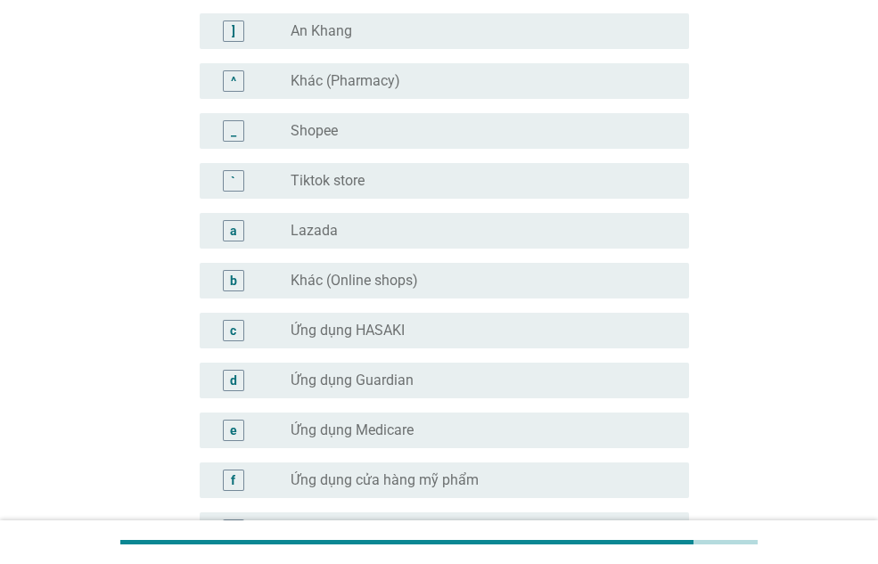
scroll to position [1604, 0]
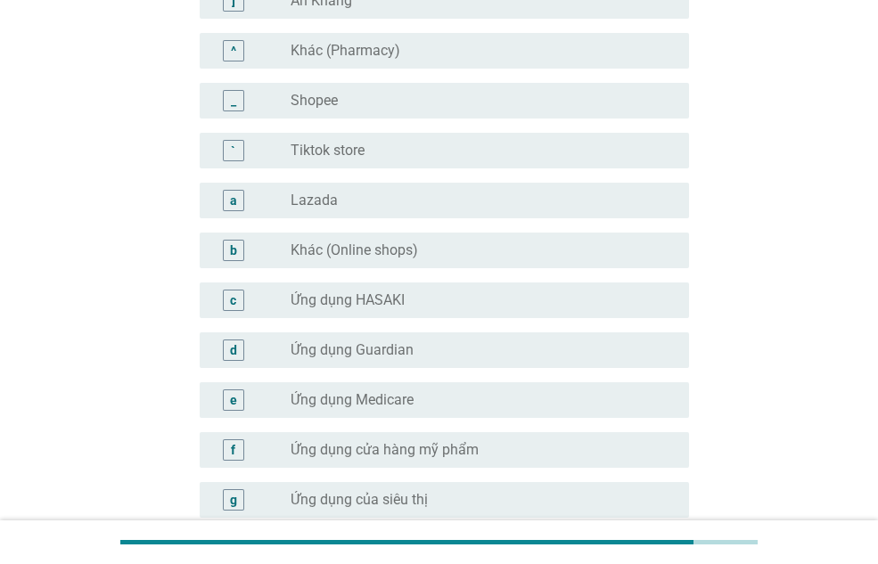
click at [437, 108] on div "radio_button_unchecked Shopee" at bounding box center [476, 101] width 370 height 18
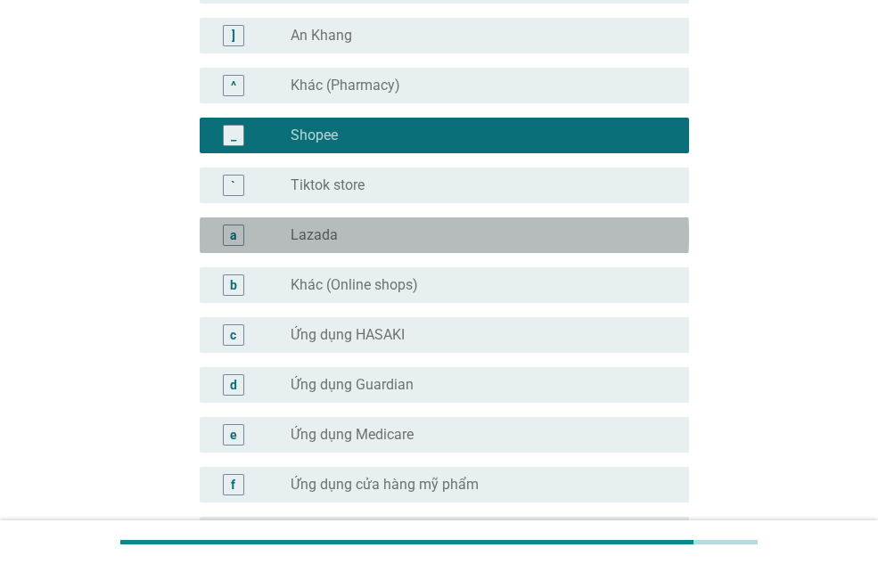
click at [455, 222] on div "a radio_button_unchecked Lazada" at bounding box center [444, 235] width 489 height 36
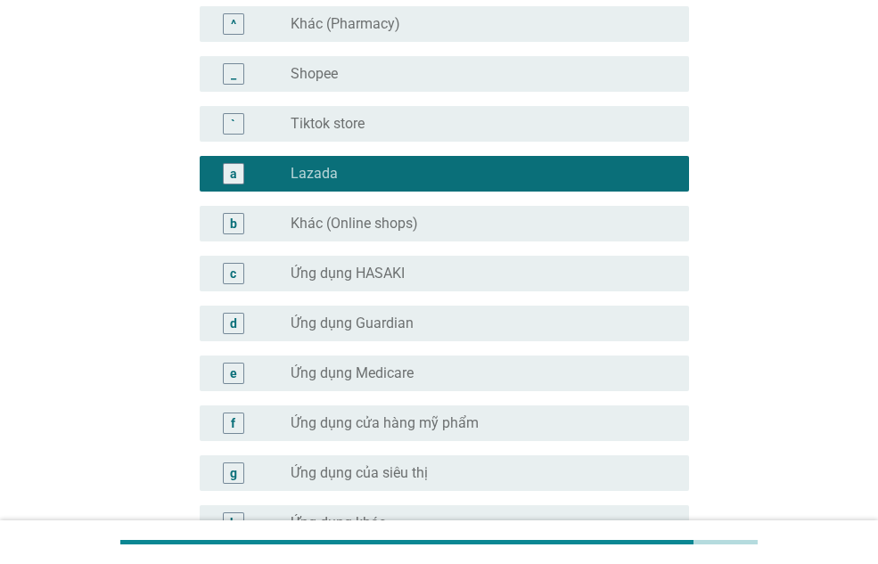
scroll to position [1837, 0]
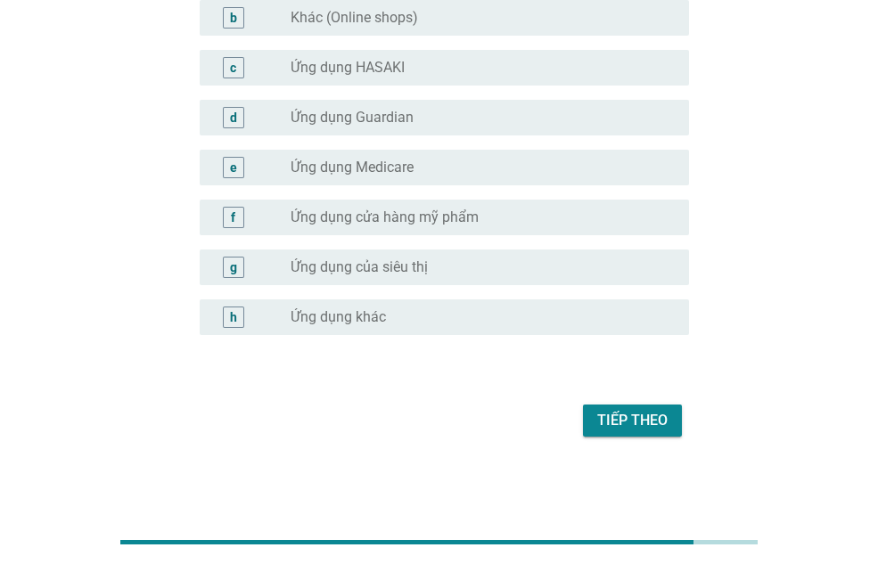
click at [644, 419] on div "Tiếp theo" at bounding box center [632, 420] width 70 height 21
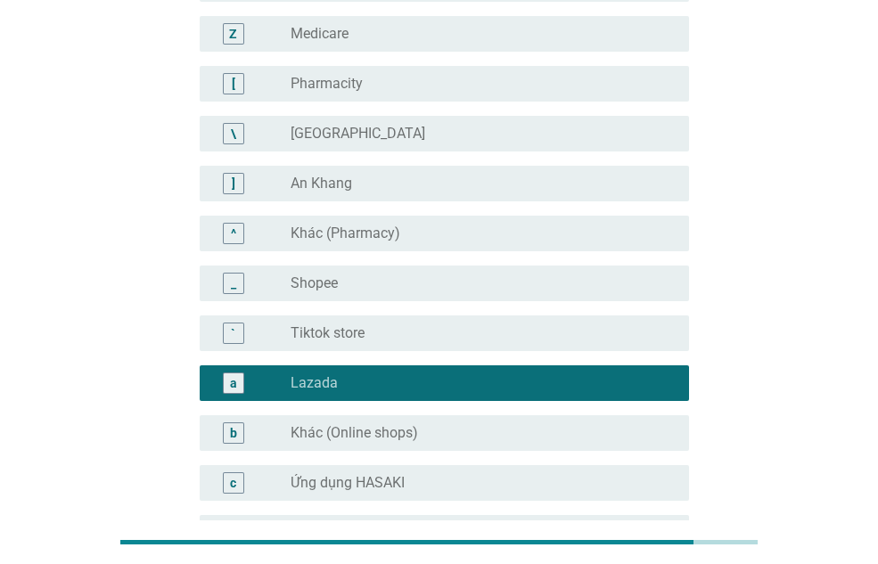
scroll to position [1391, 0]
